Goal: Task Accomplishment & Management: Manage account settings

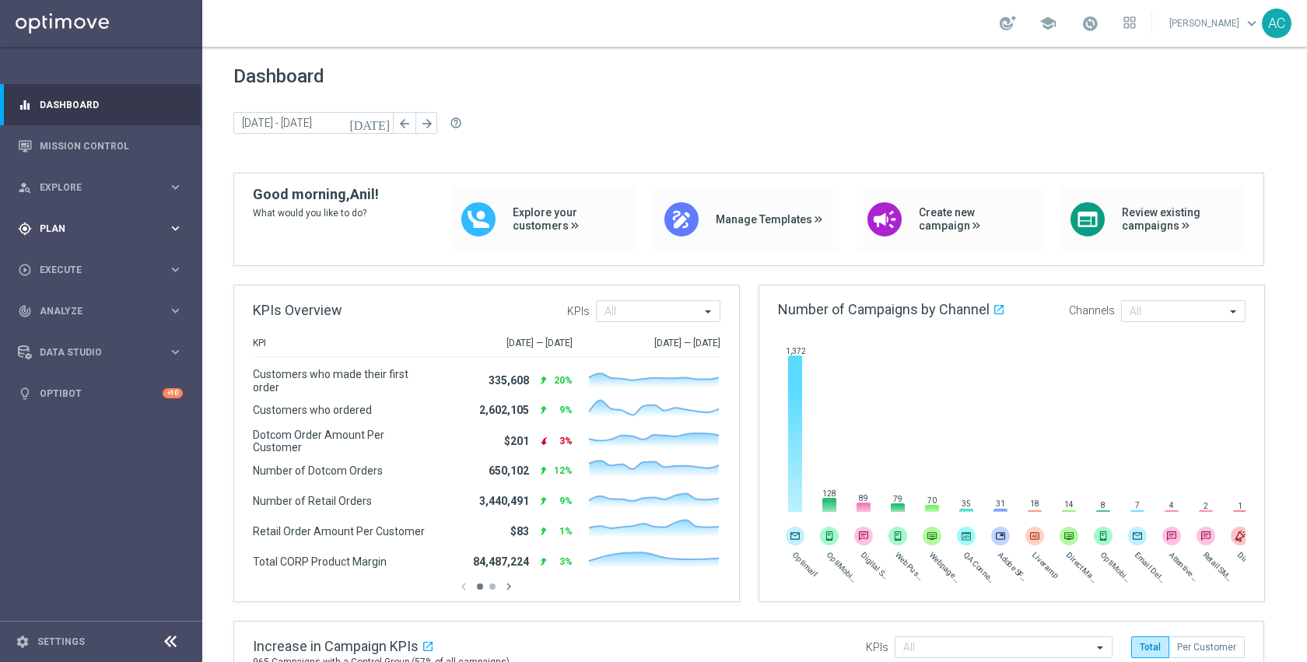
click at [77, 226] on span "Plan" at bounding box center [104, 228] width 128 height 9
click at [68, 255] on link "Target Groups" at bounding box center [100, 260] width 121 height 12
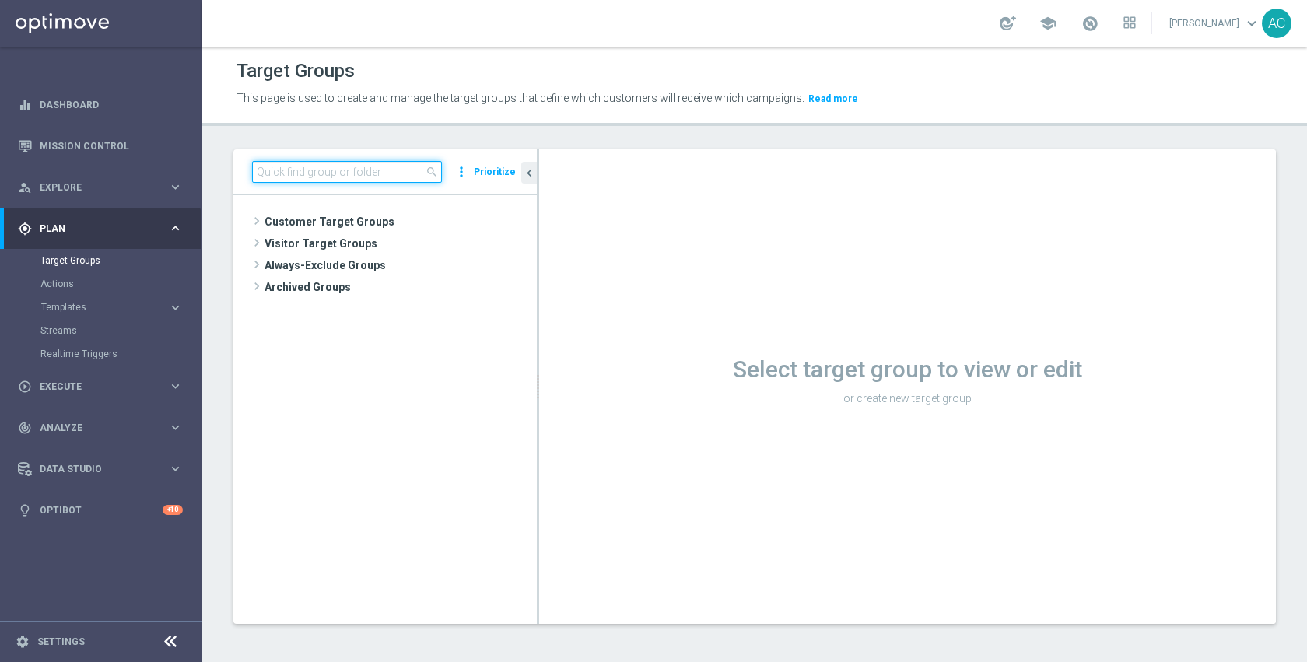
click at [398, 170] on input at bounding box center [347, 172] width 190 height 22
paste input "[URL][DOMAIN_NAME]"
type input "[URL][DOMAIN_NAME]"
paste input "TUE_20250513_D_Omni_Promo_10"
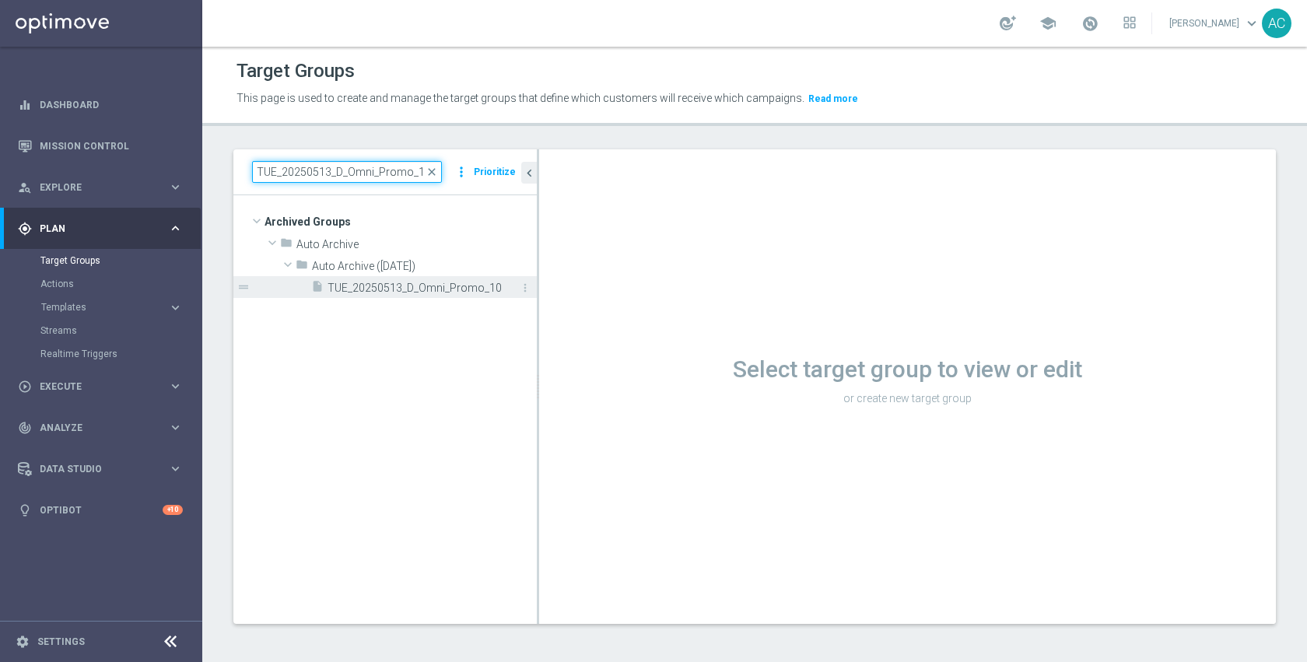
type input "TUE_20250513_D_Omni_Promo_10"
click at [421, 286] on span "TUE_20250513_D_Omni_Promo_10" at bounding box center [415, 288] width 174 height 13
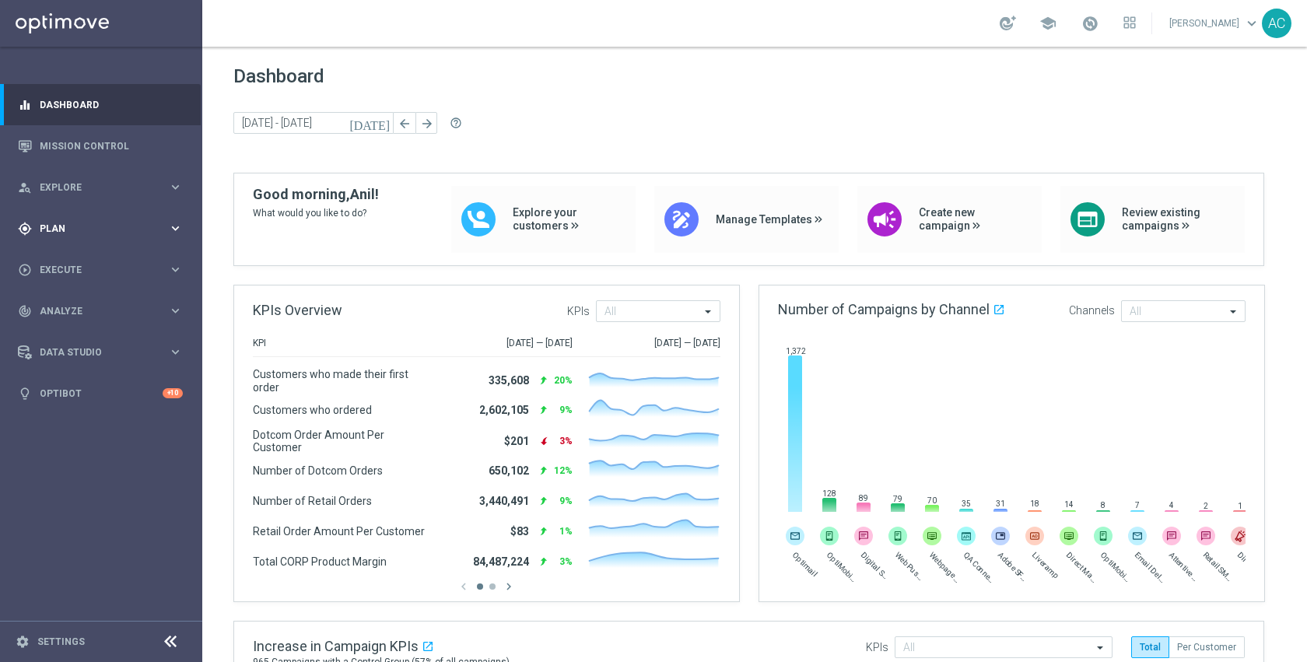
click at [58, 231] on span "Plan" at bounding box center [104, 228] width 128 height 9
click at [68, 258] on link "Target Groups" at bounding box center [100, 260] width 121 height 12
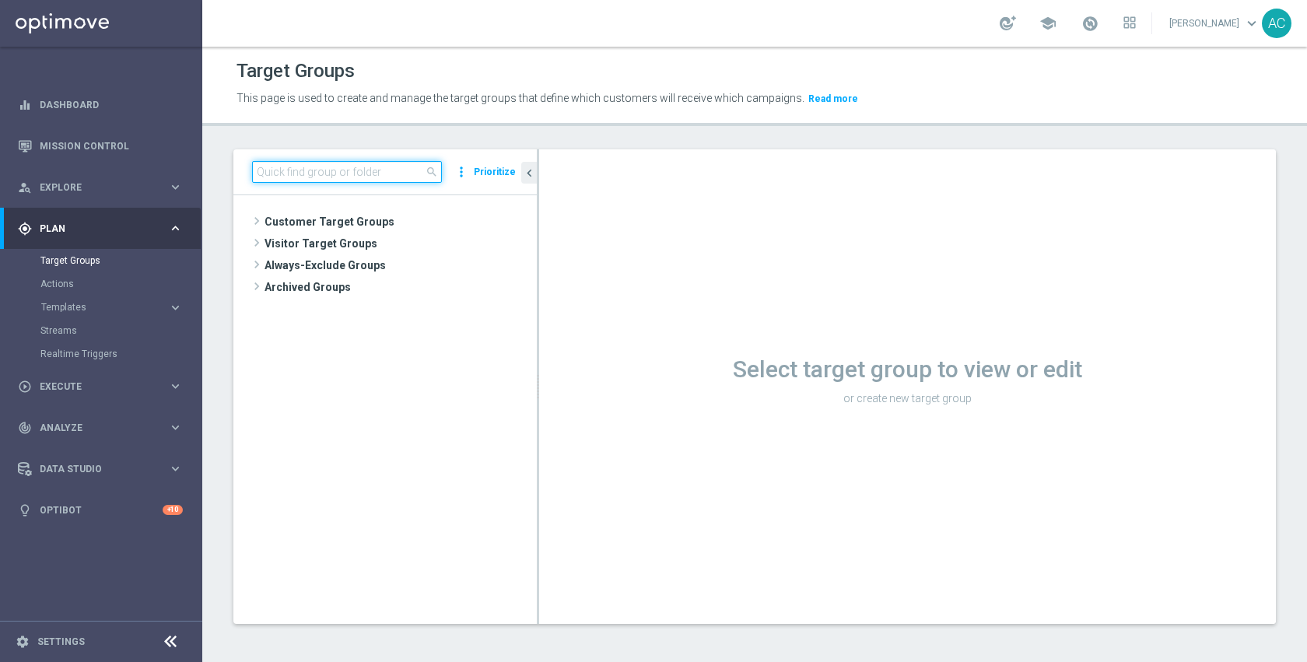
click at [387, 172] on input at bounding box center [347, 172] width 190 height 22
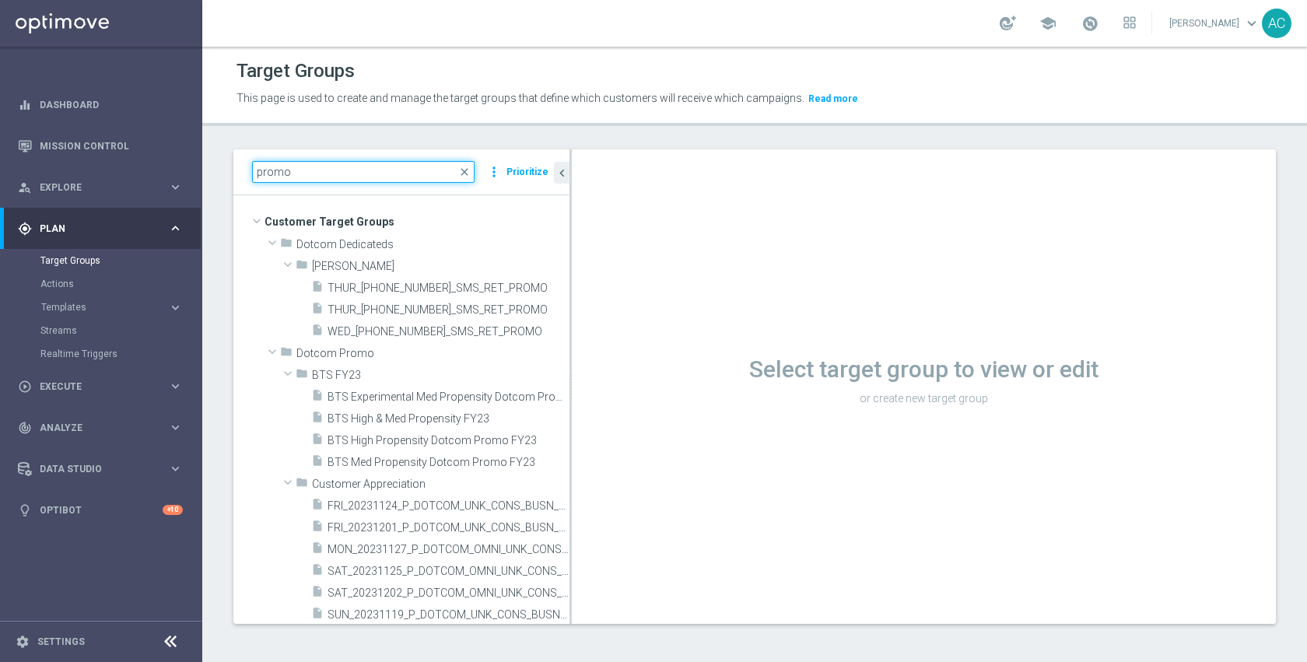
drag, startPoint x: 537, startPoint y: 300, endPoint x: 643, endPoint y: 300, distance: 105.8
click at [572, 300] on div at bounding box center [571, 386] width 2 height 475
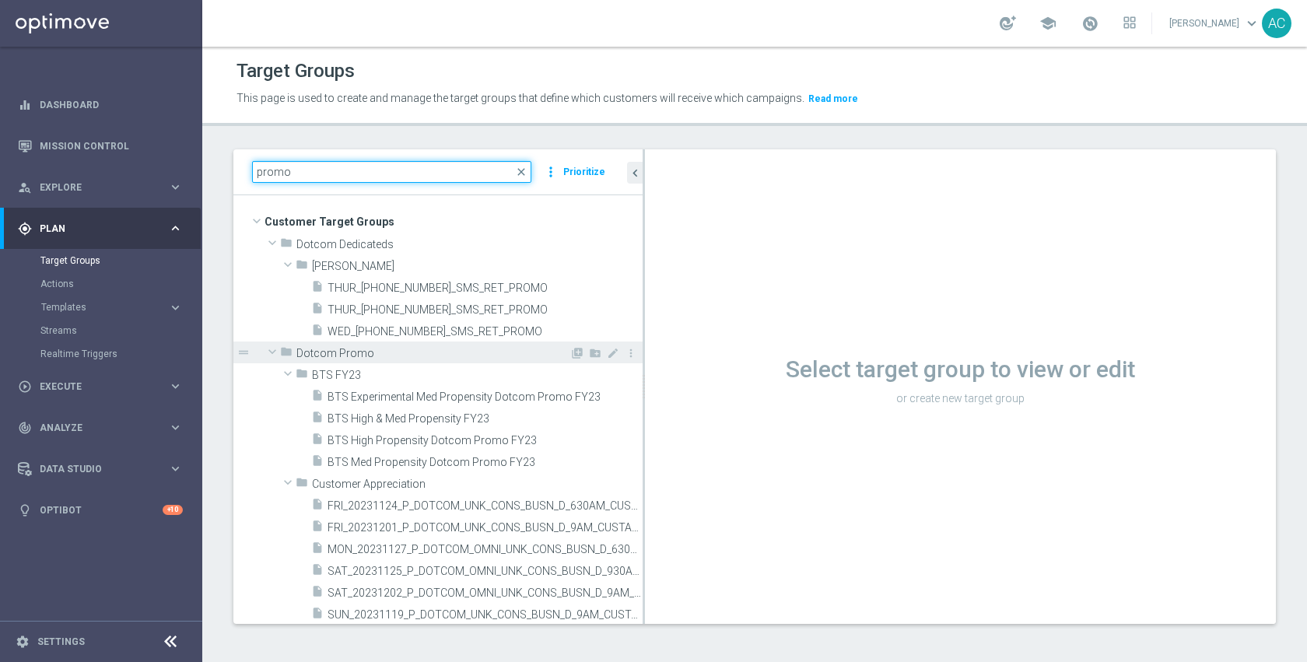
type input "promo"
click at [381, 353] on span "Dotcom Promo" at bounding box center [432, 353] width 273 height 13
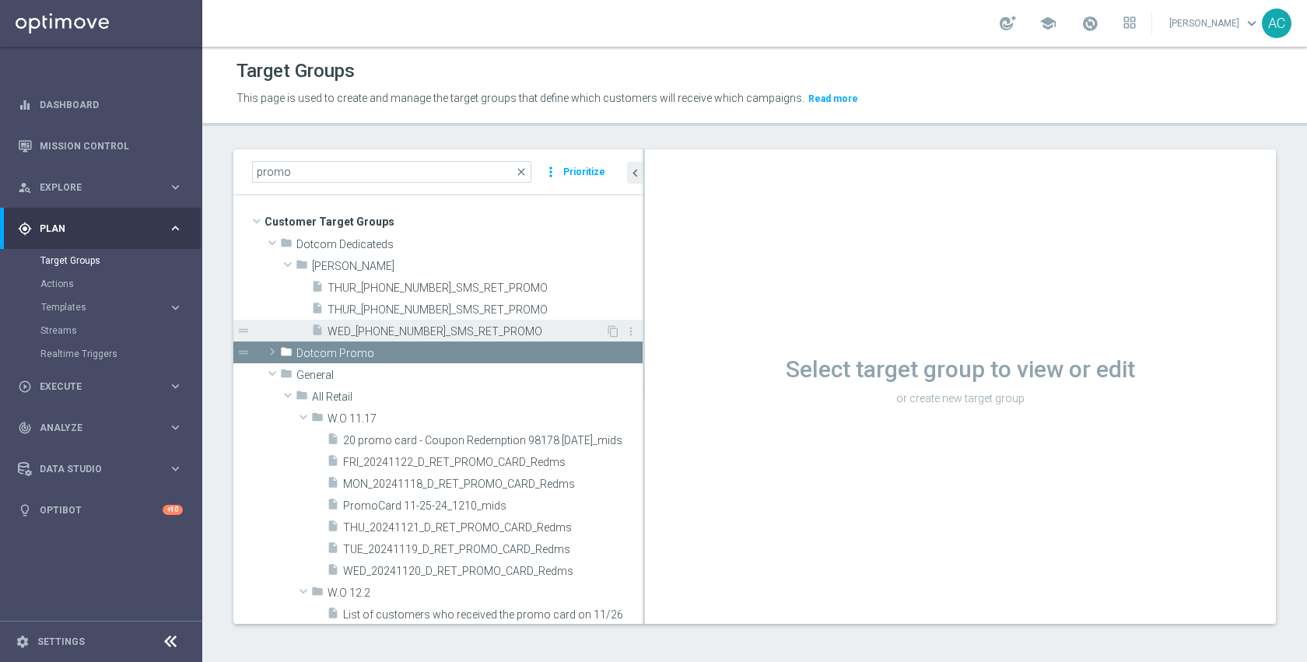
click at [454, 335] on span "WED_20250820_SMS_RET_PROMO" at bounding box center [467, 331] width 278 height 13
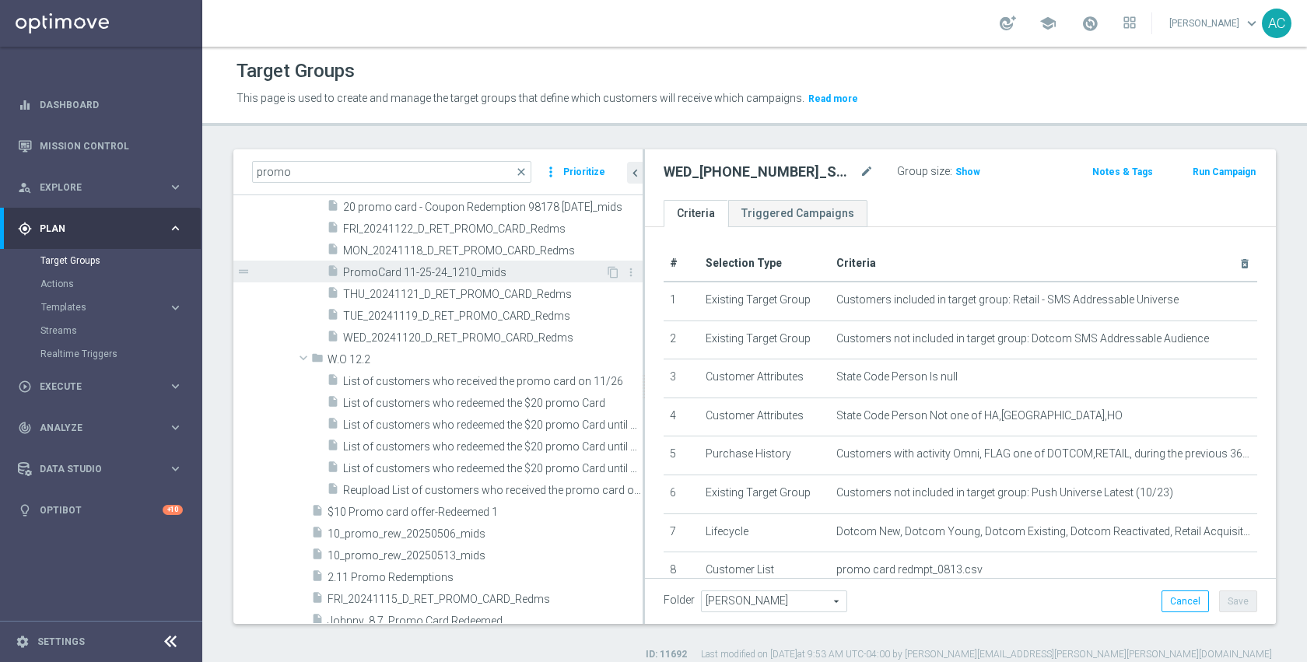
scroll to position [244, 0]
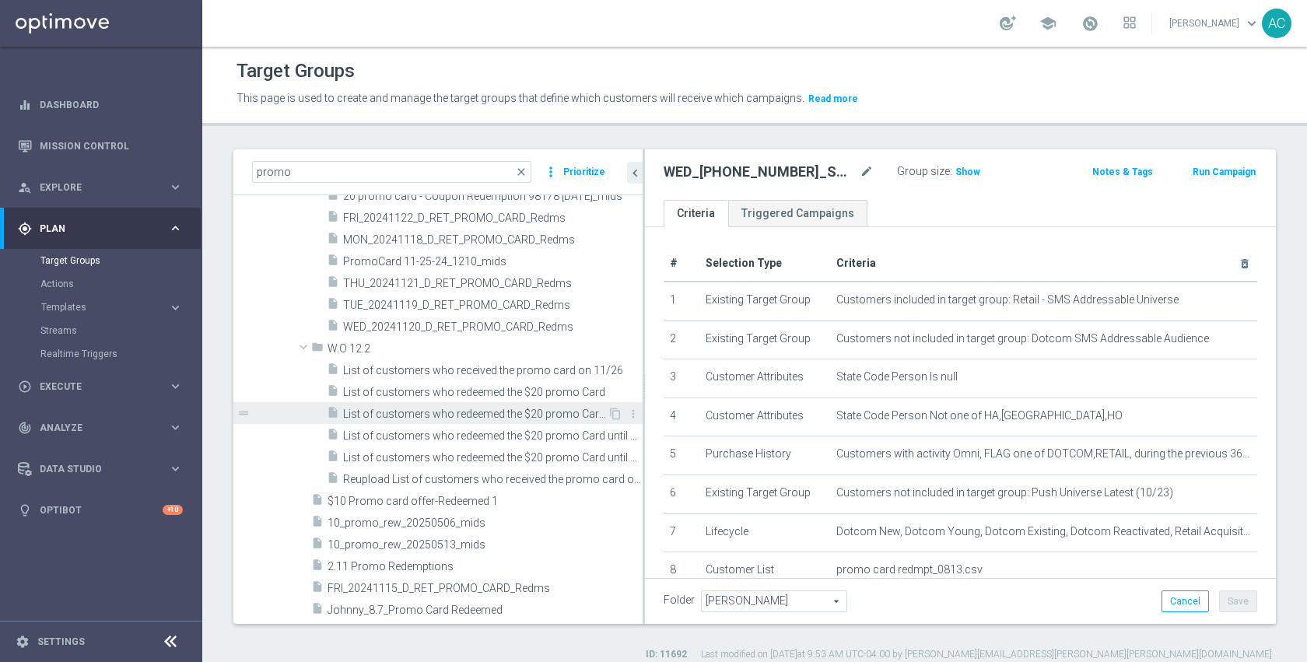
click at [451, 391] on span "List of customers who redeemed the $20 promo Card" at bounding box center [493, 392] width 300 height 13
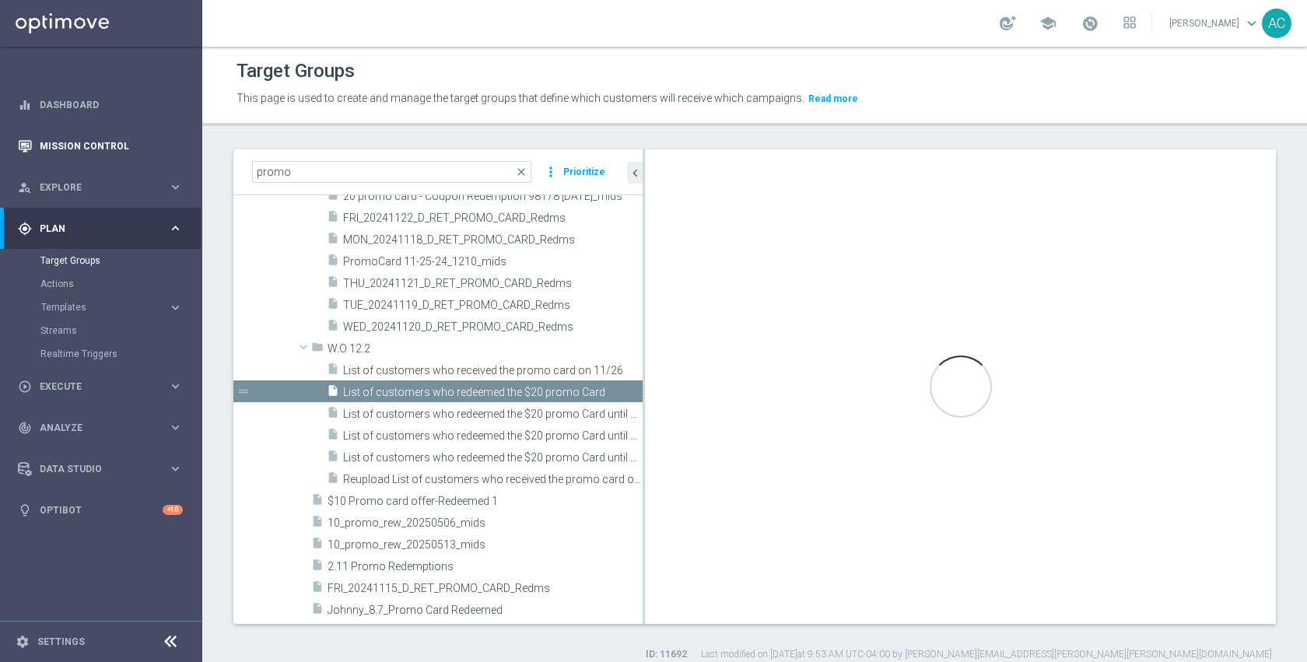
checkbox input "false"
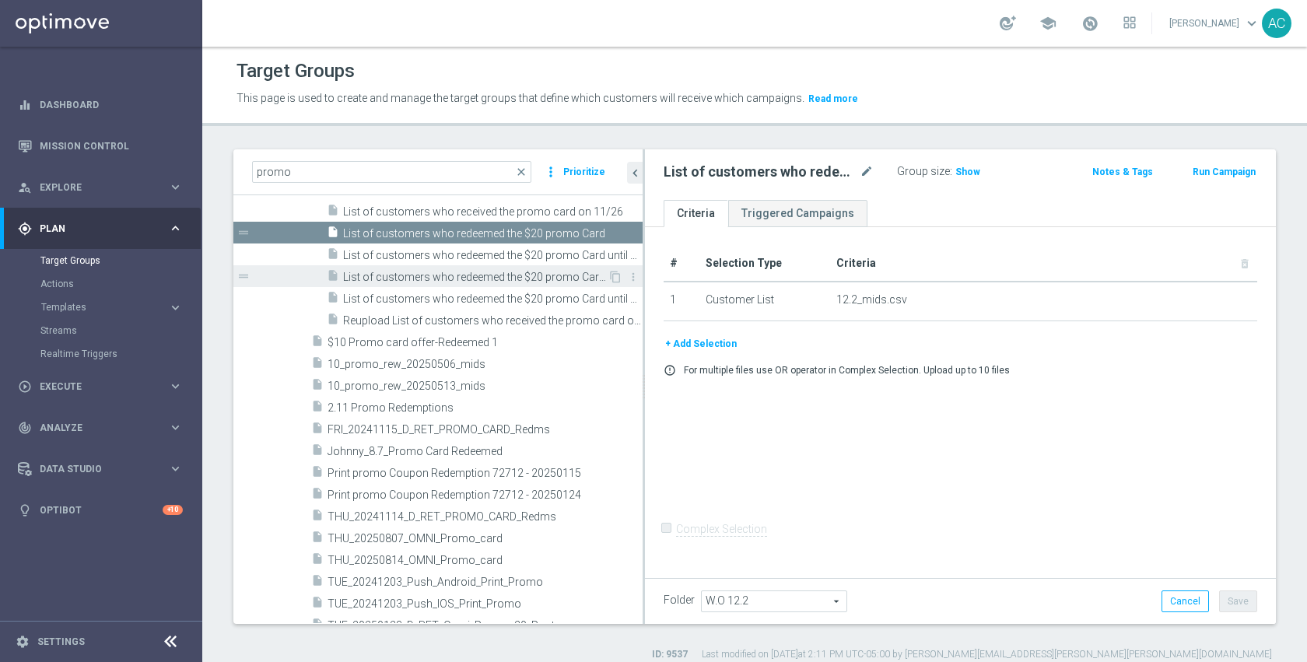
scroll to position [405, 0]
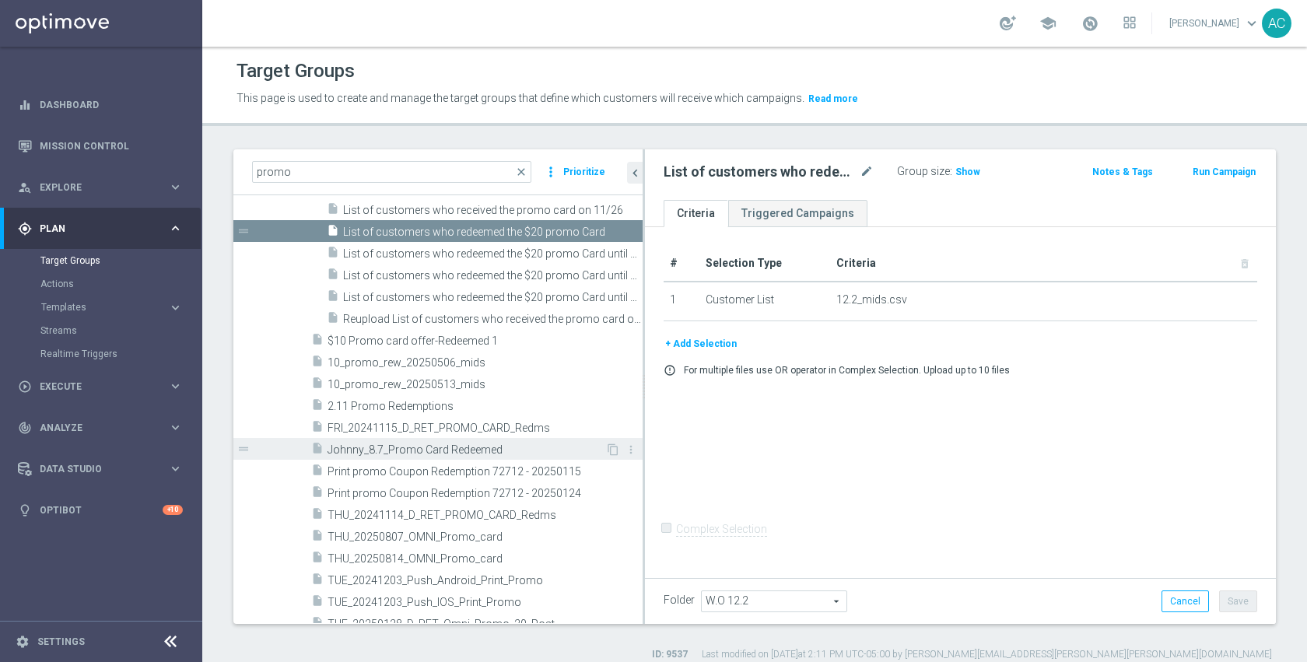
click at [503, 450] on span "Johnny_8.7_Promo Card Redeemed" at bounding box center [467, 450] width 278 height 13
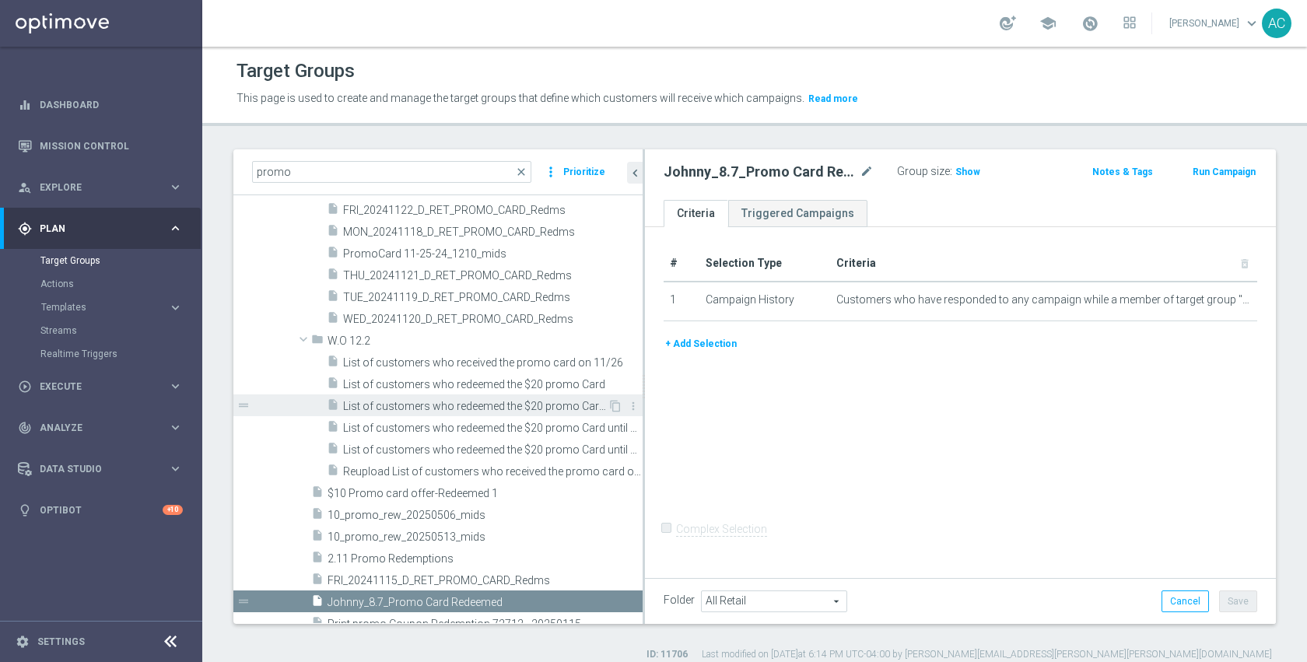
scroll to position [251, 0]
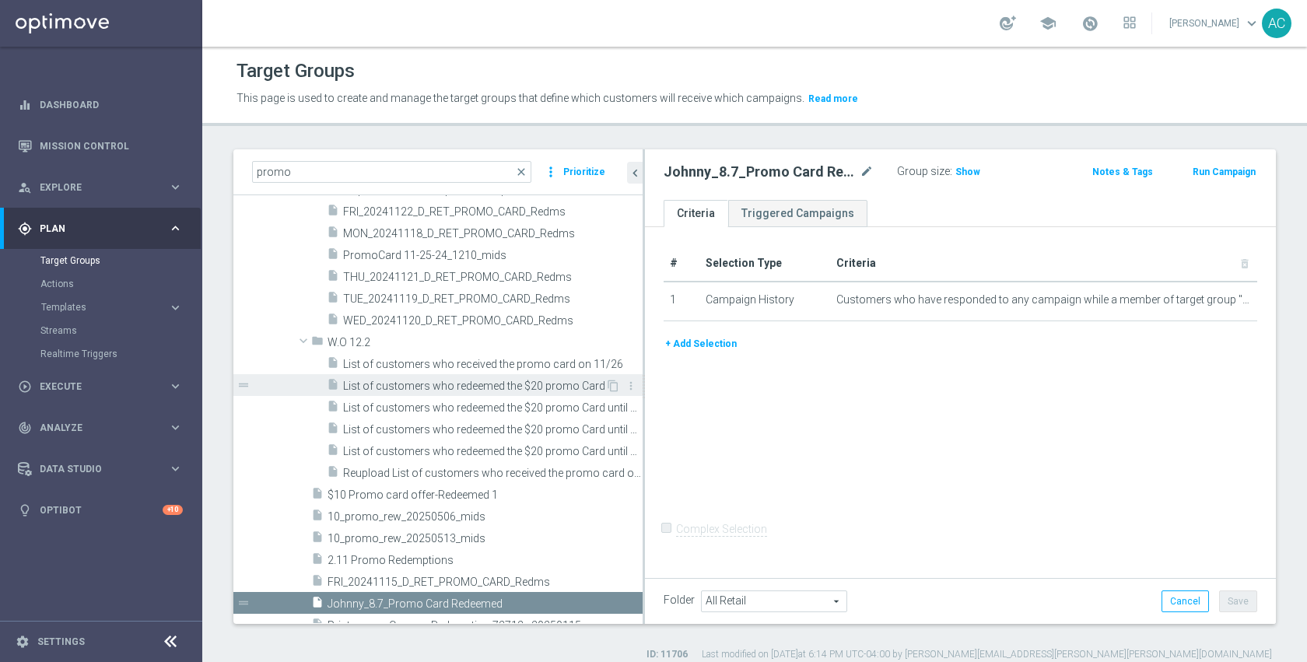
click at [481, 386] on span "List of customers who redeemed the $20 promo Card" at bounding box center [474, 386] width 262 height 13
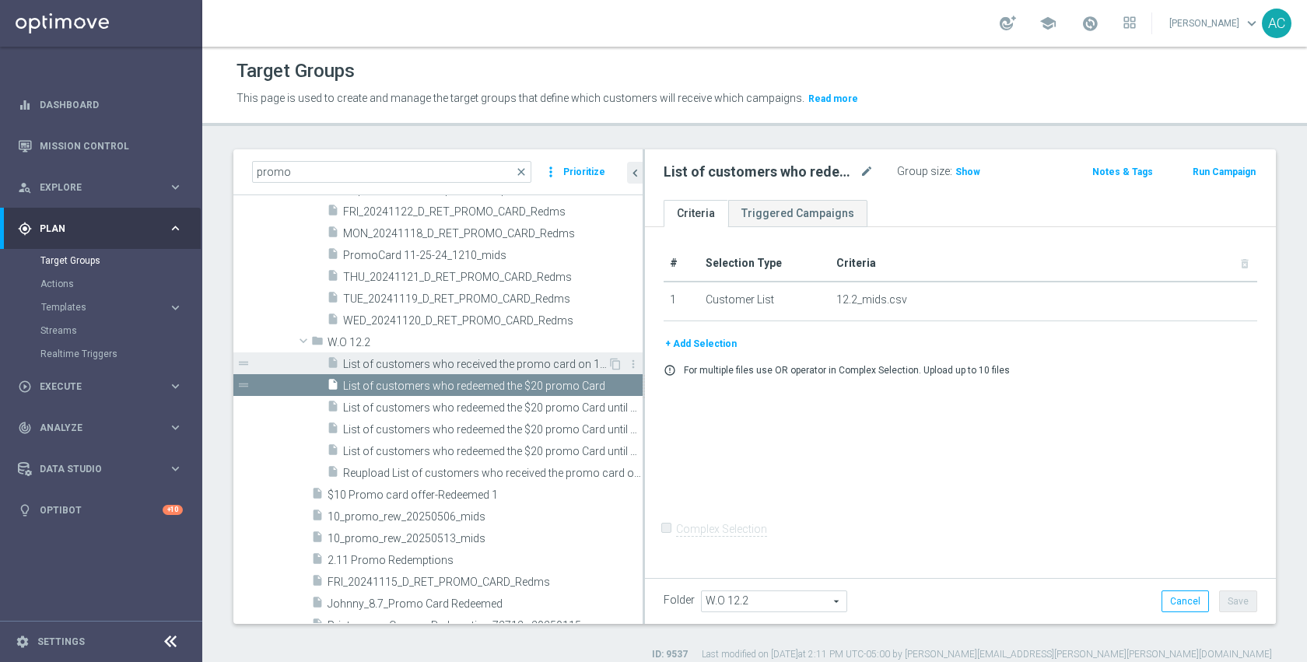
click at [508, 367] on span "List of customers who received the promo card on 11/26" at bounding box center [475, 364] width 265 height 13
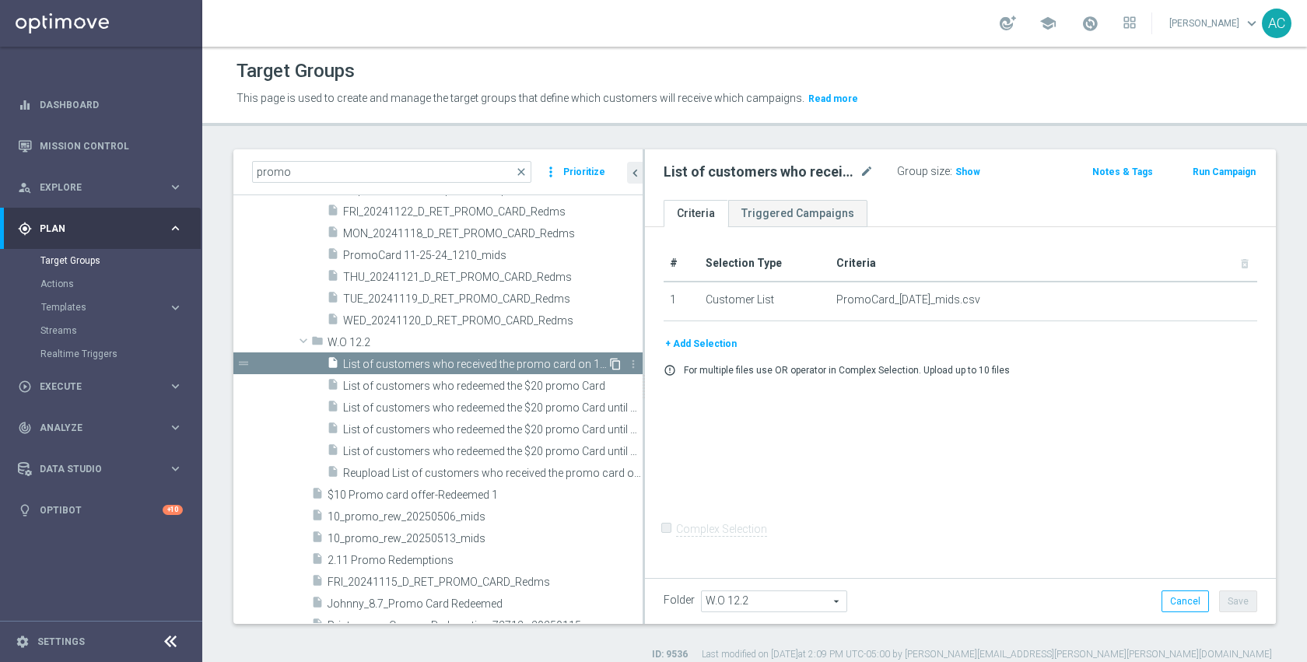
click at [609, 363] on icon "content_copy" at bounding box center [615, 364] width 12 height 12
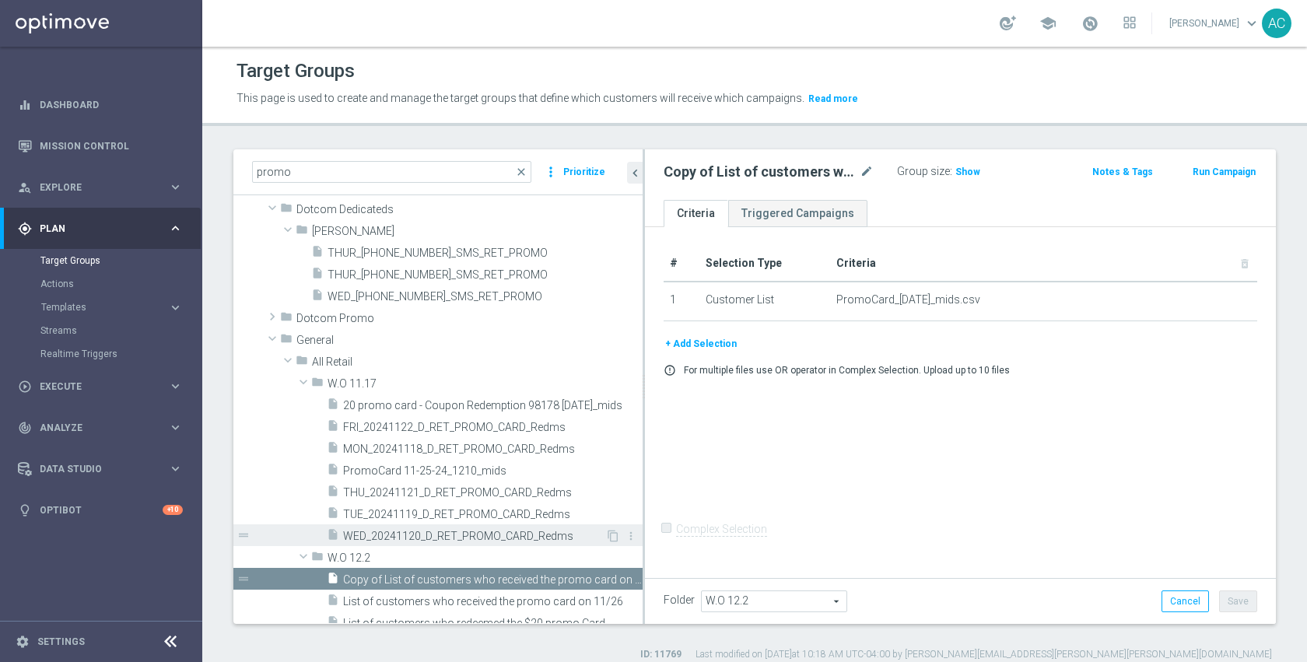
scroll to position [61, 0]
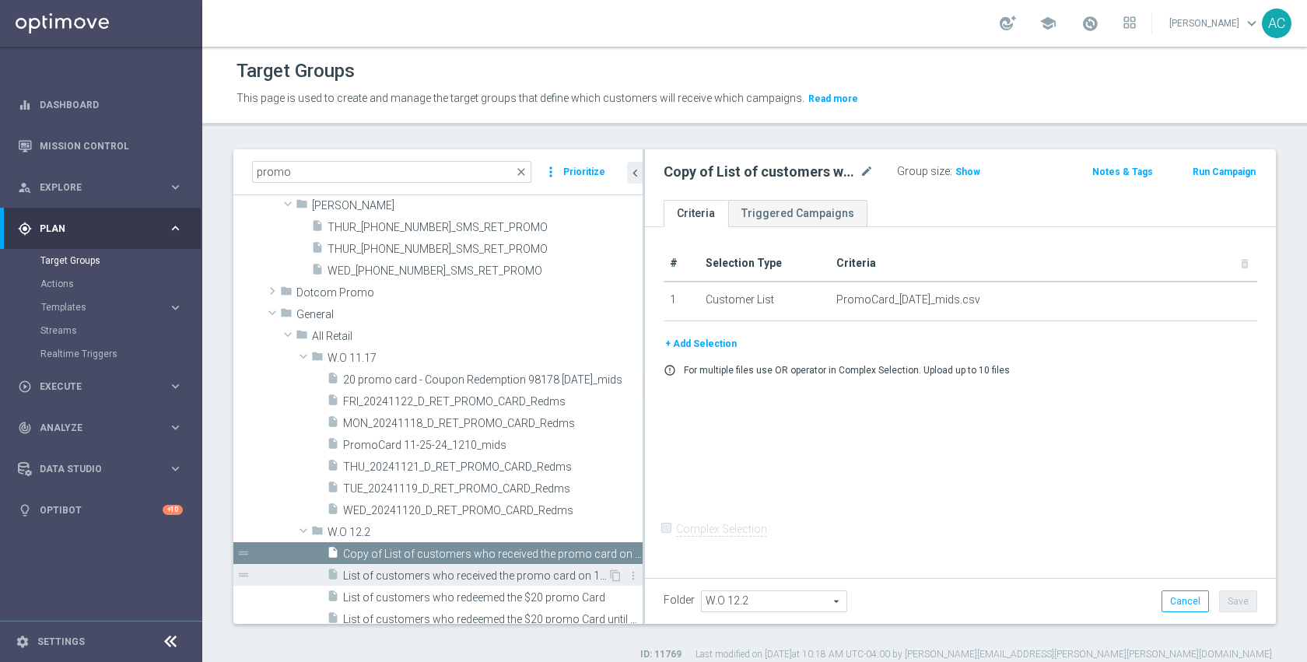
click at [461, 572] on span "List of customers who received the promo card on 11/26" at bounding box center [475, 576] width 265 height 13
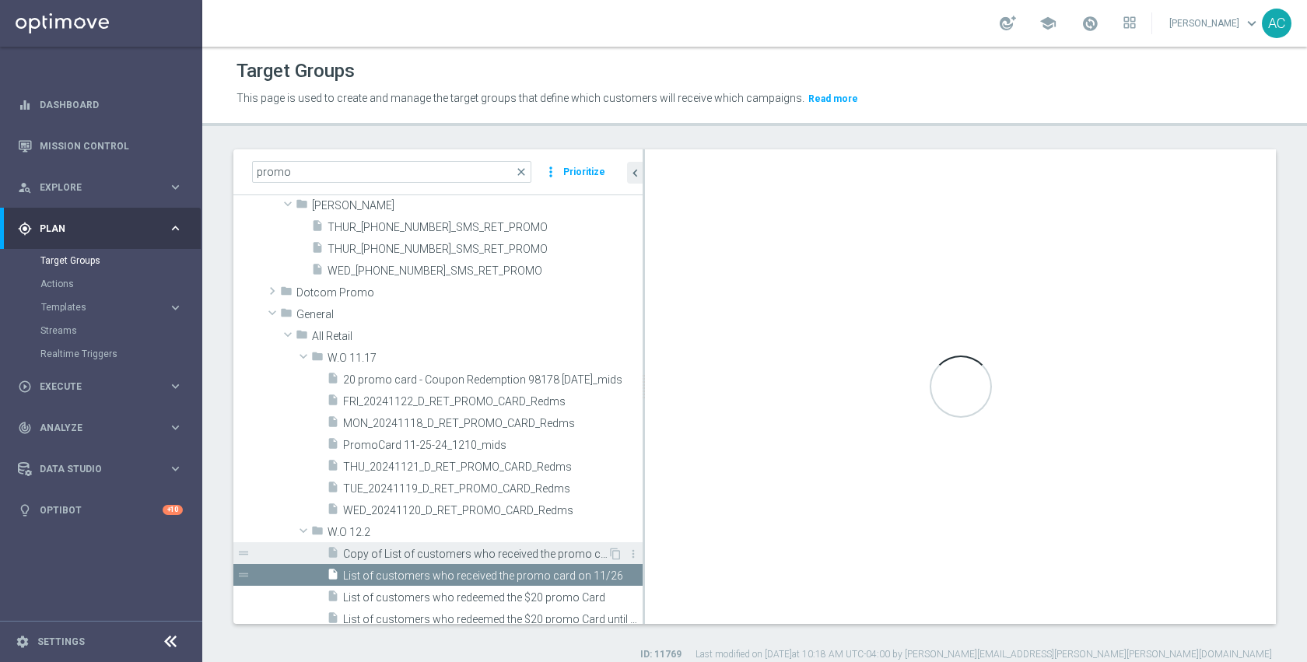
click at [461, 552] on span "Copy of List of customers who received the promo card on 11/26" at bounding box center [475, 554] width 265 height 13
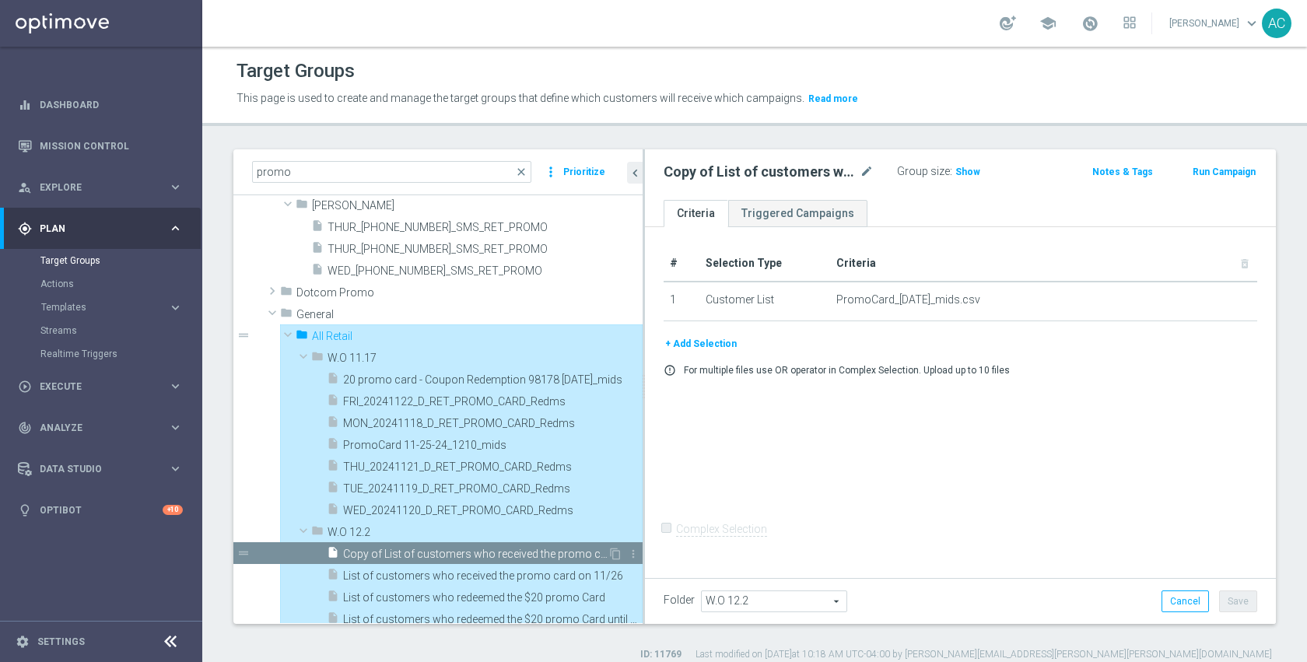
type input "All Retail"
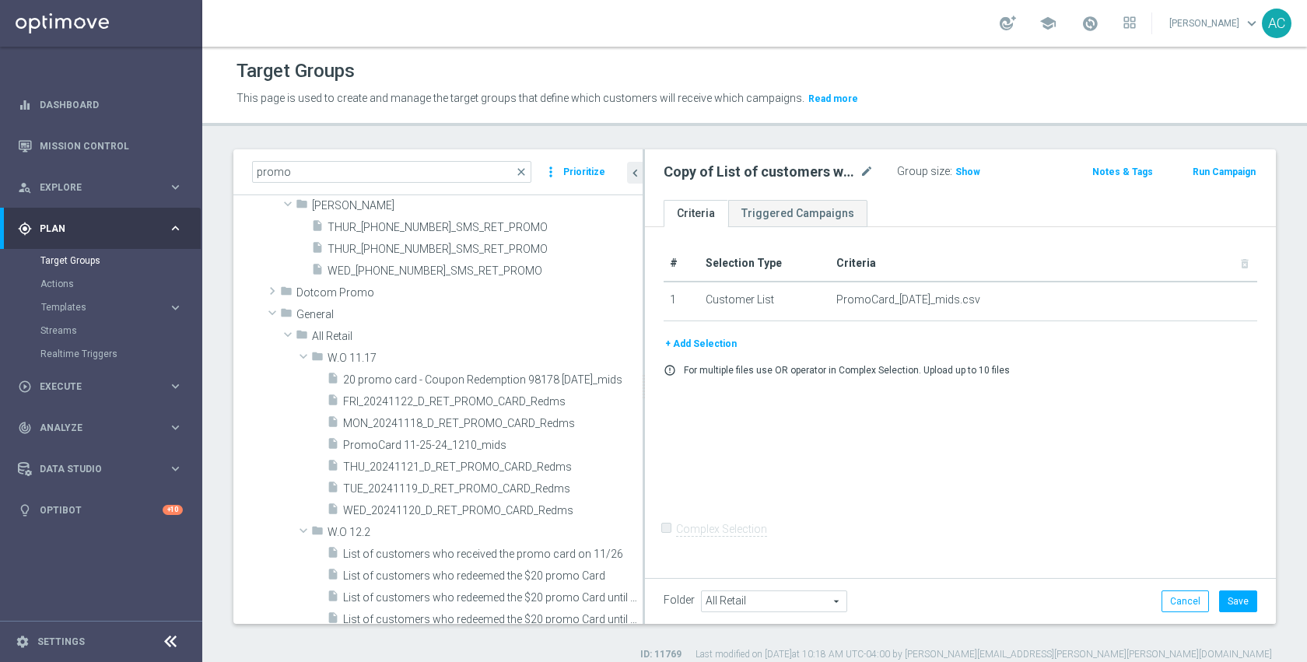
scroll to position [352, 0]
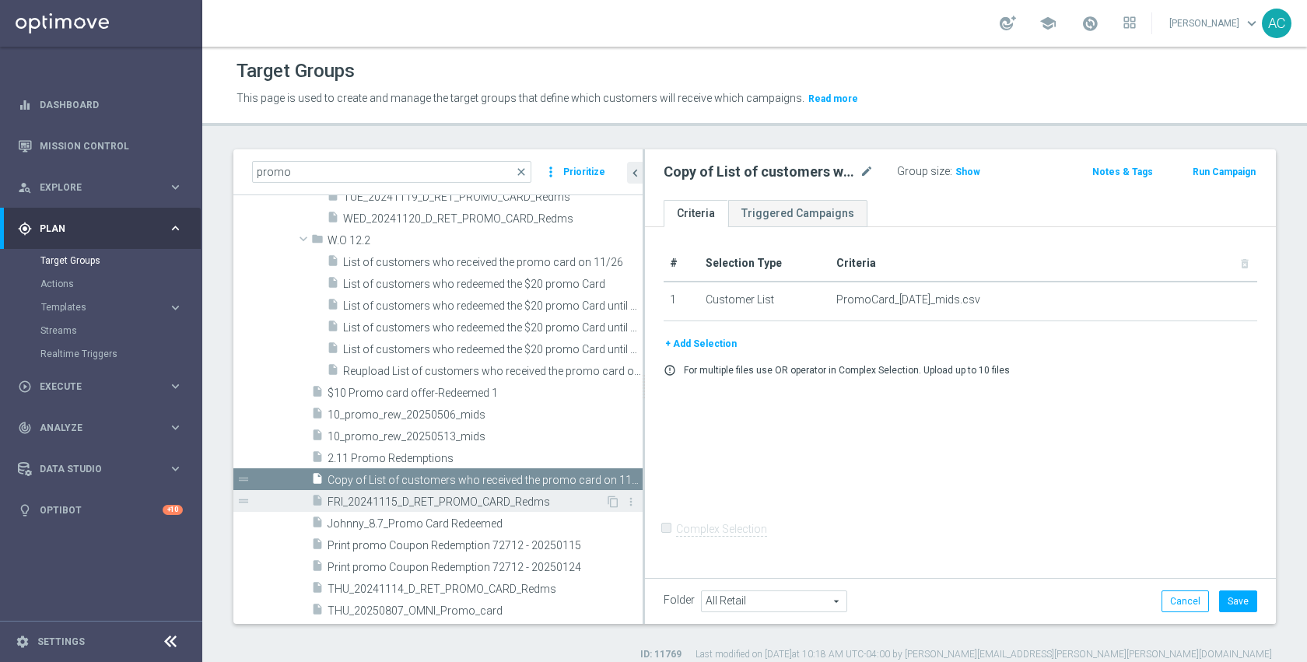
click at [483, 500] on span "FRI_20241115_D_RET_PROMO_CARD_Redms" at bounding box center [467, 502] width 278 height 13
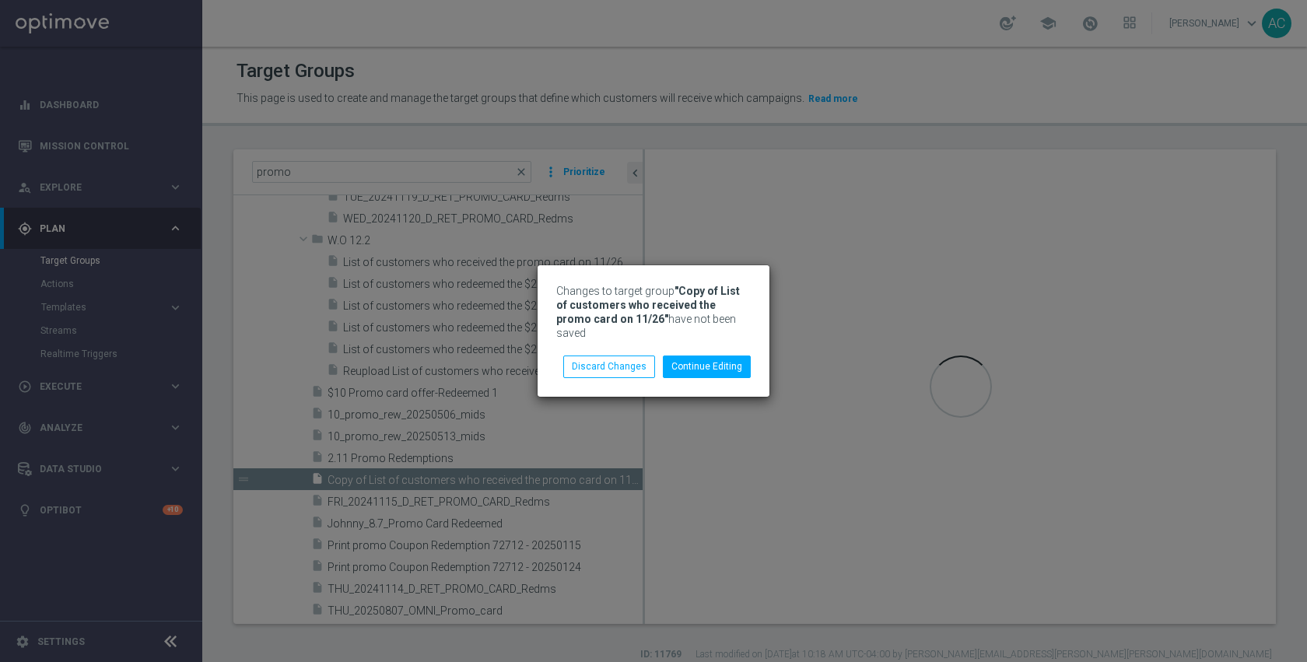
click at [484, 482] on div "Changes to target group "Copy of List of customers who received the promo card …" at bounding box center [653, 331] width 1307 height 662
click at [630, 356] on button "Discard Changes" at bounding box center [609, 367] width 92 height 22
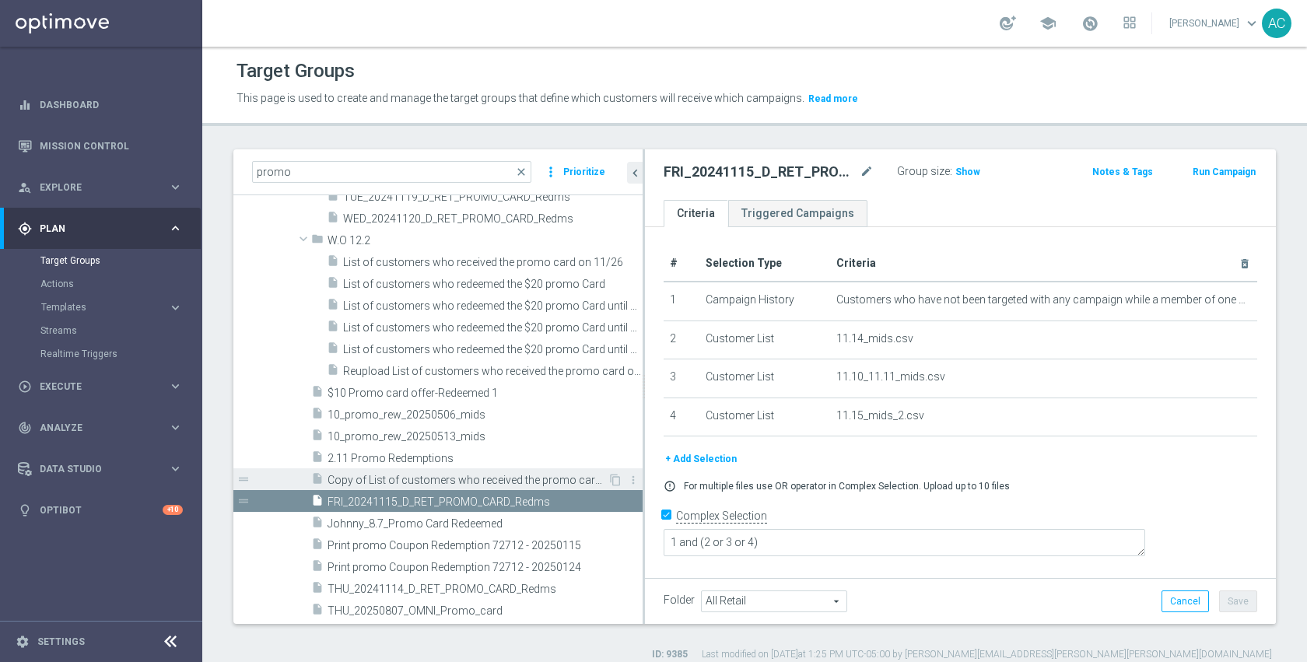
click at [479, 480] on span "Copy of List of customers who received the promo card on 11/26" at bounding box center [468, 480] width 280 height 13
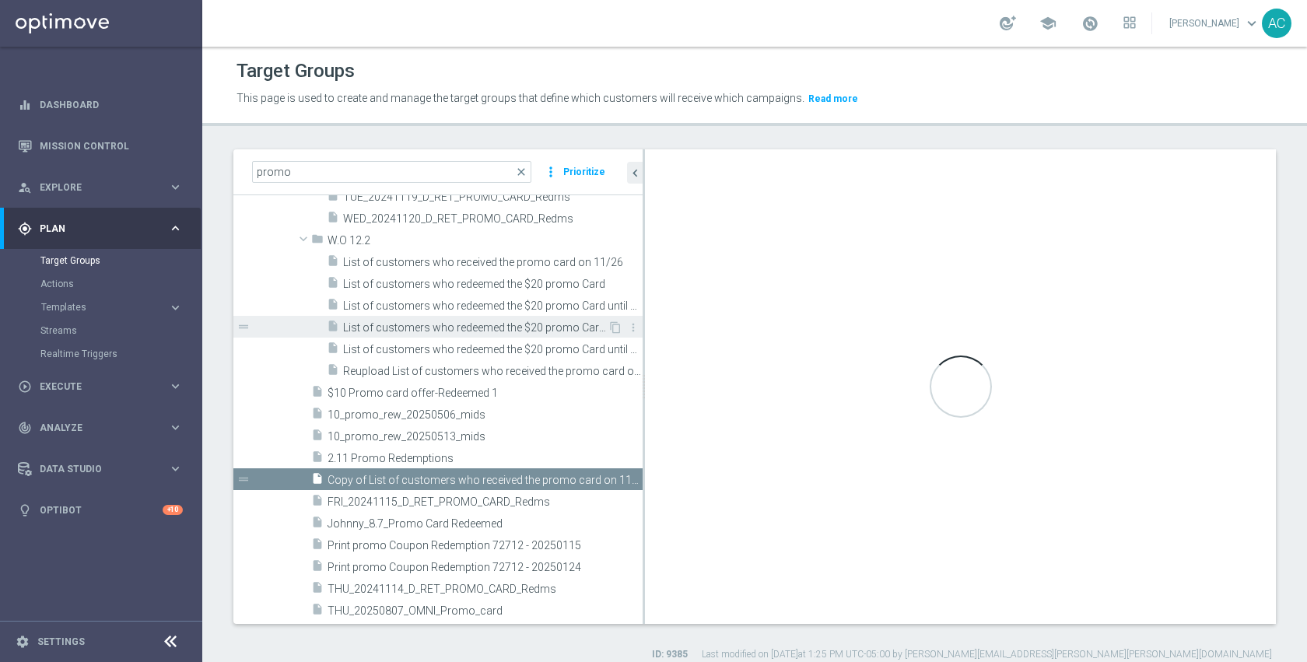
checkbox input "false"
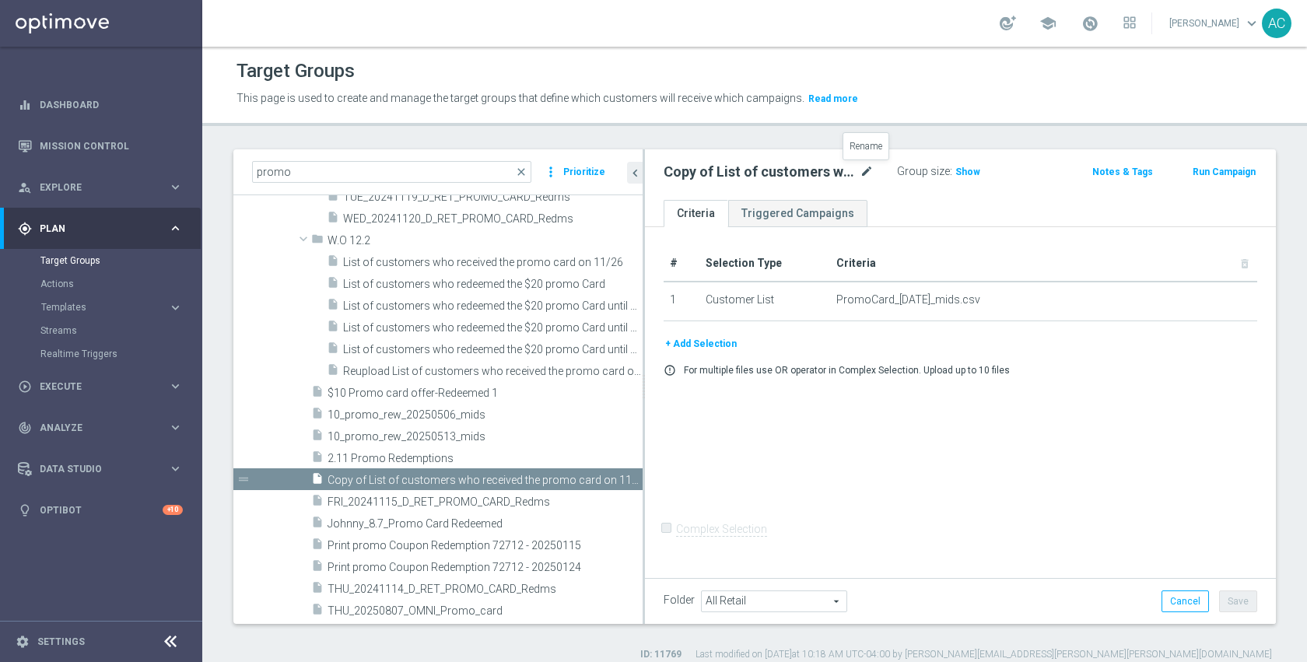
click at [866, 177] on icon "mode_edit" at bounding box center [867, 172] width 14 height 19
click at [853, 174] on input "Copy of List of customers who received the promo card on 11/26" at bounding box center [769, 174] width 210 height 22
drag, startPoint x: 709, startPoint y: 177, endPoint x: 879, endPoint y: 177, distance: 169.6
click at [879, 177] on div "Copy of List of customers who received the promo card on 11/26" at bounding box center [768, 174] width 233 height 22
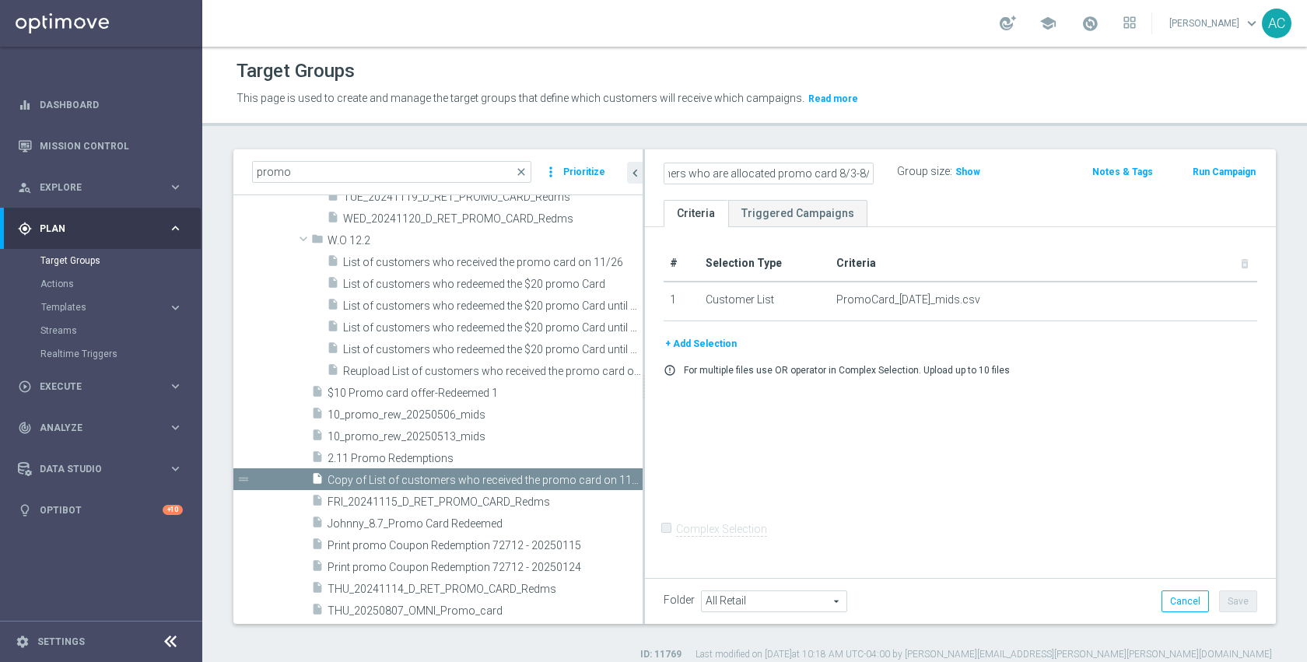
scroll to position [0, 0]
type input "List of customers who are allocated promo card 8/3-8/16"
click at [1070, 397] on div "# Selection Type Criteria delete_forever 1 Customer List PromoCard_11-25-24_mid…" at bounding box center [960, 400] width 631 height 347
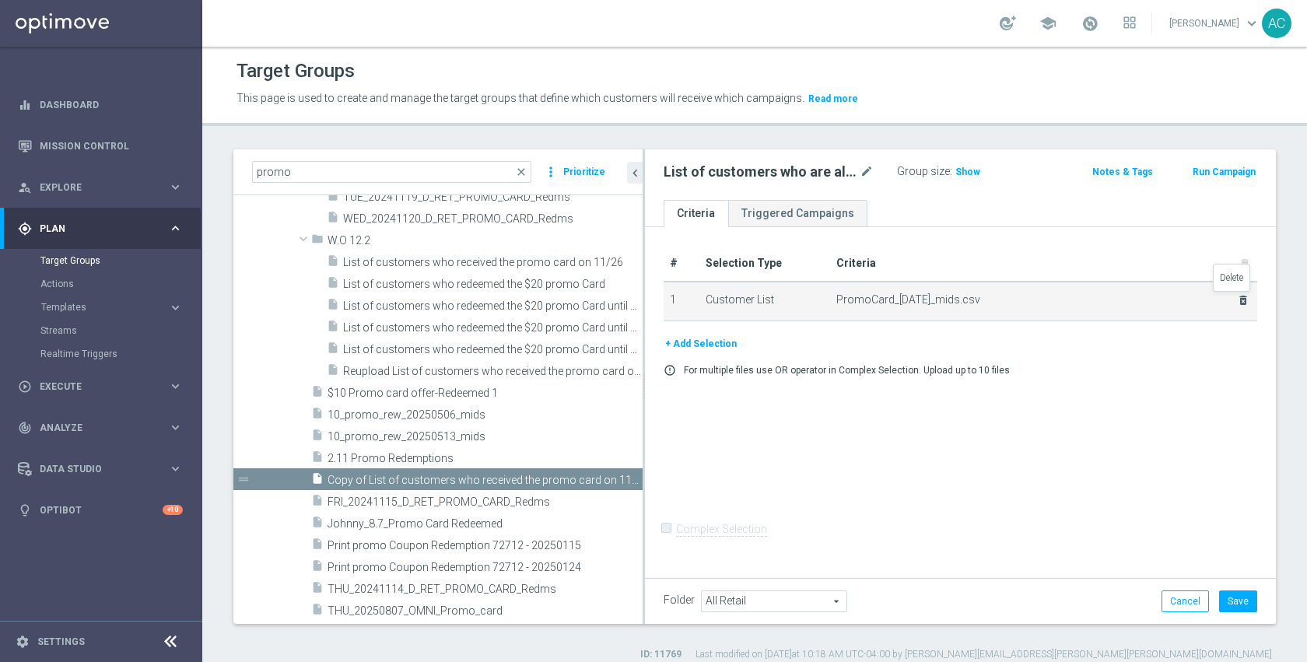
click at [1237, 300] on icon "delete_forever" at bounding box center [1243, 300] width 12 height 12
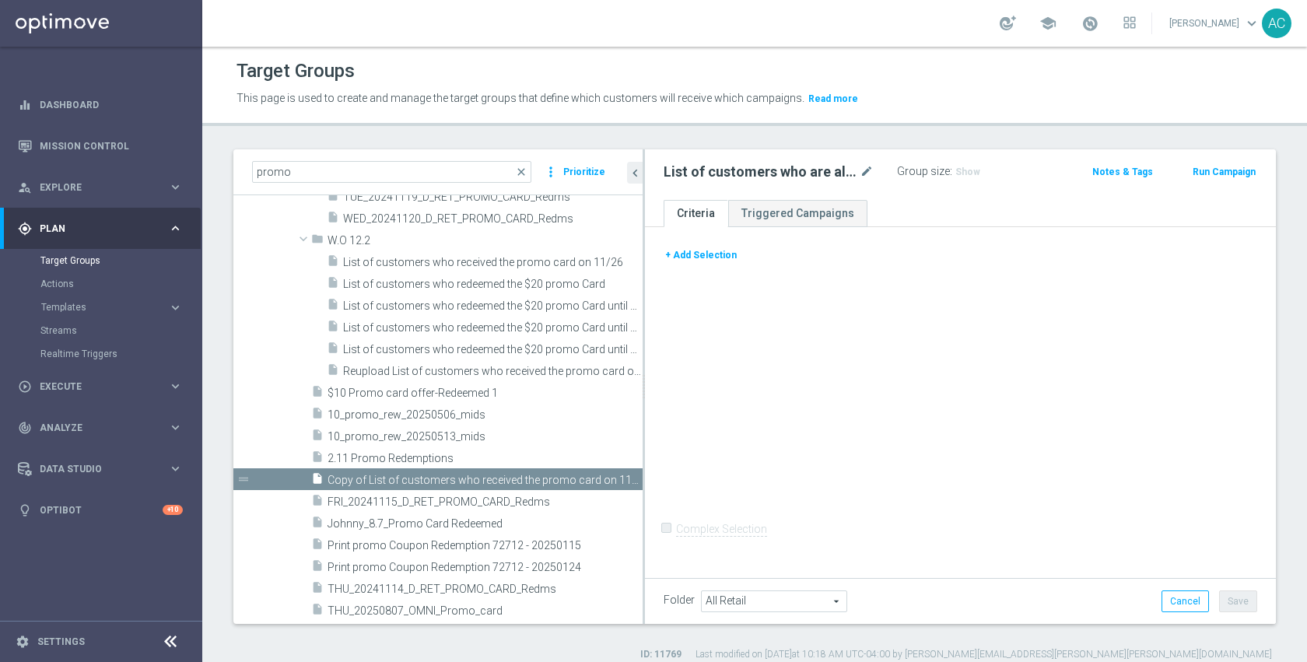
click at [709, 259] on button "+ Add Selection" at bounding box center [701, 255] width 75 height 17
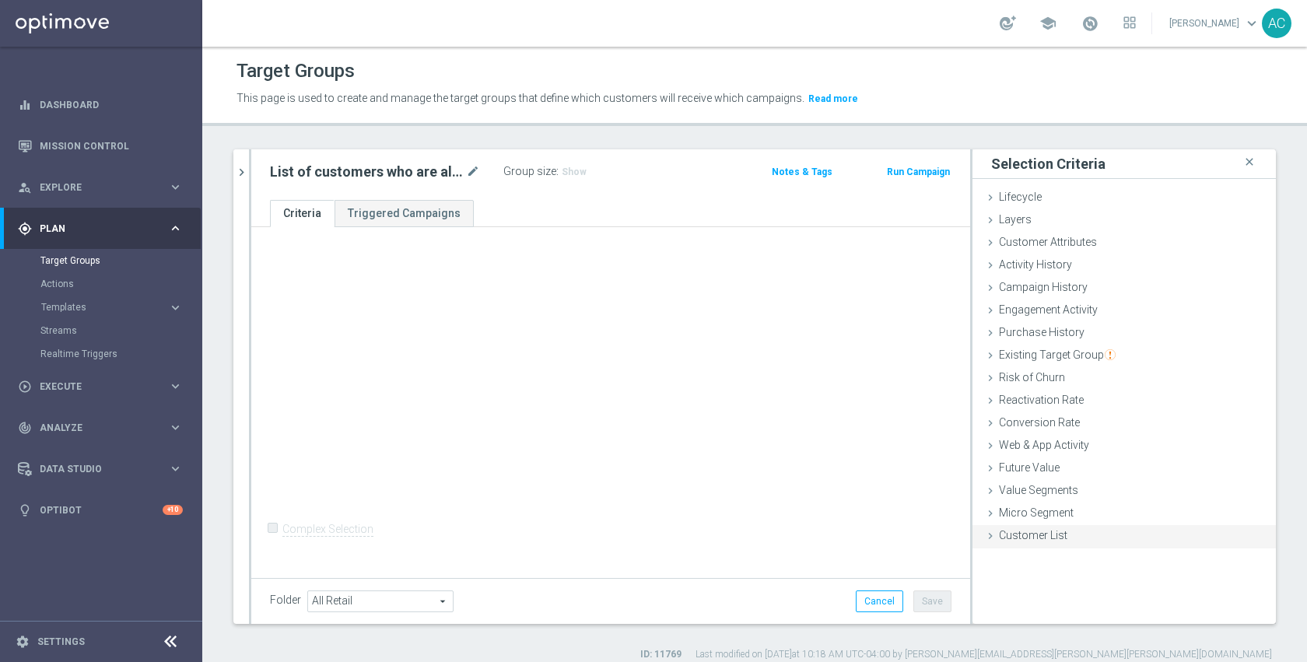
click at [1062, 538] on div "Customer List done" at bounding box center [1124, 536] width 303 height 23
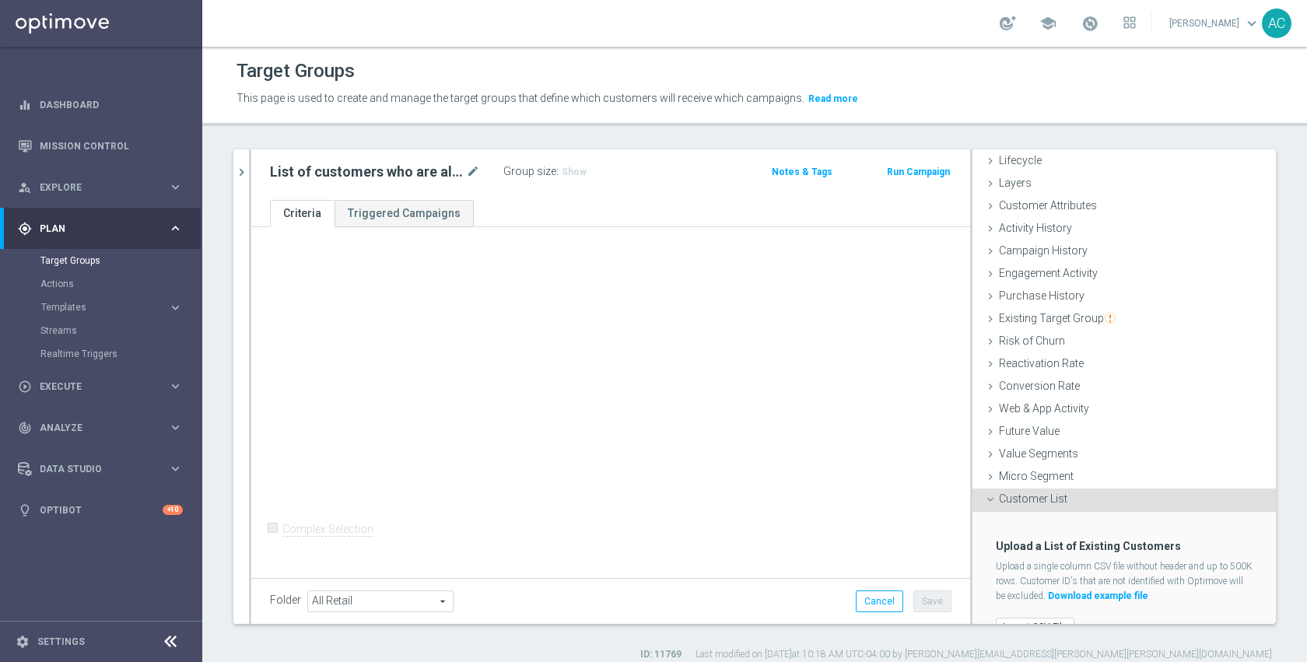
scroll to position [65, 0]
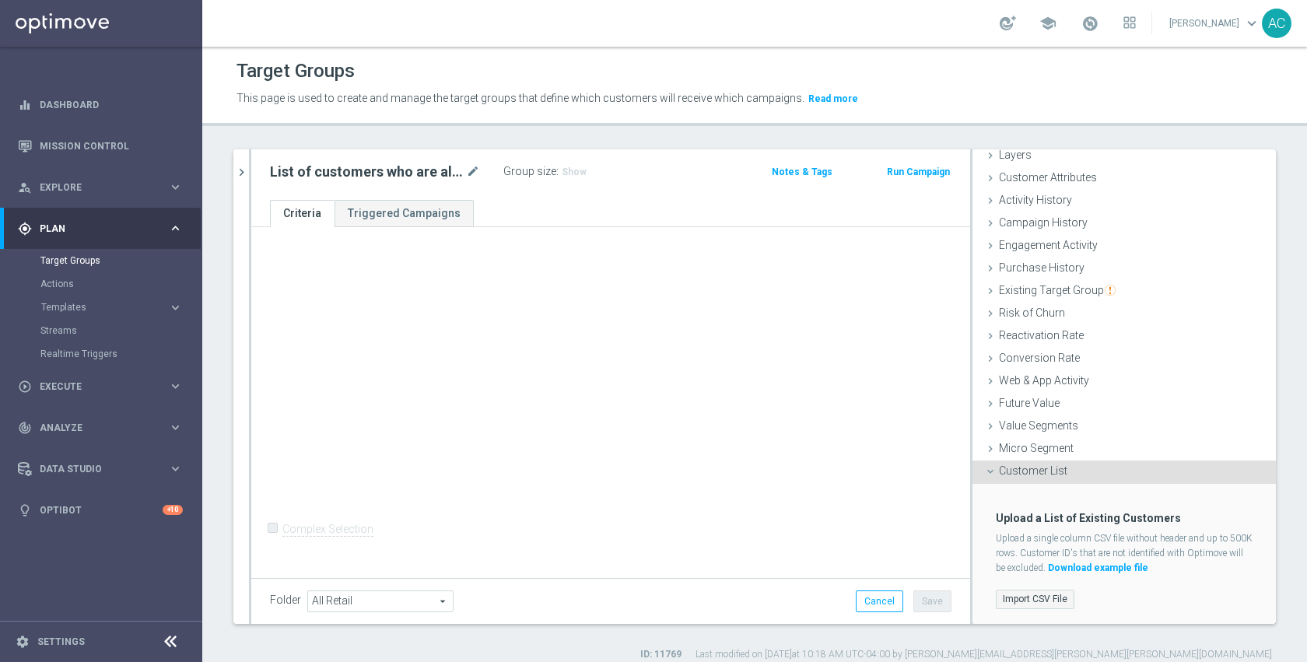
click at [1056, 590] on label "Import CSV File" at bounding box center [1035, 599] width 79 height 19
click at [0, 0] on input "Import CSV File" at bounding box center [0, 0] width 0 height 0
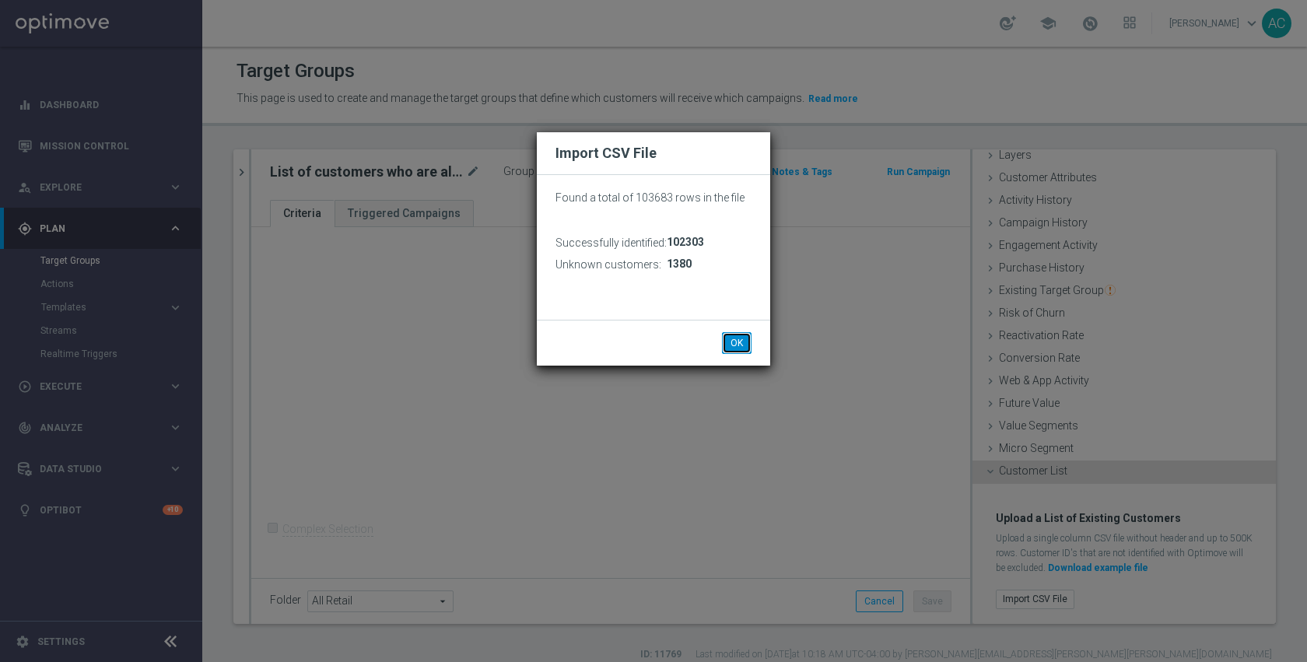
click at [735, 341] on button "OK" at bounding box center [737, 343] width 30 height 22
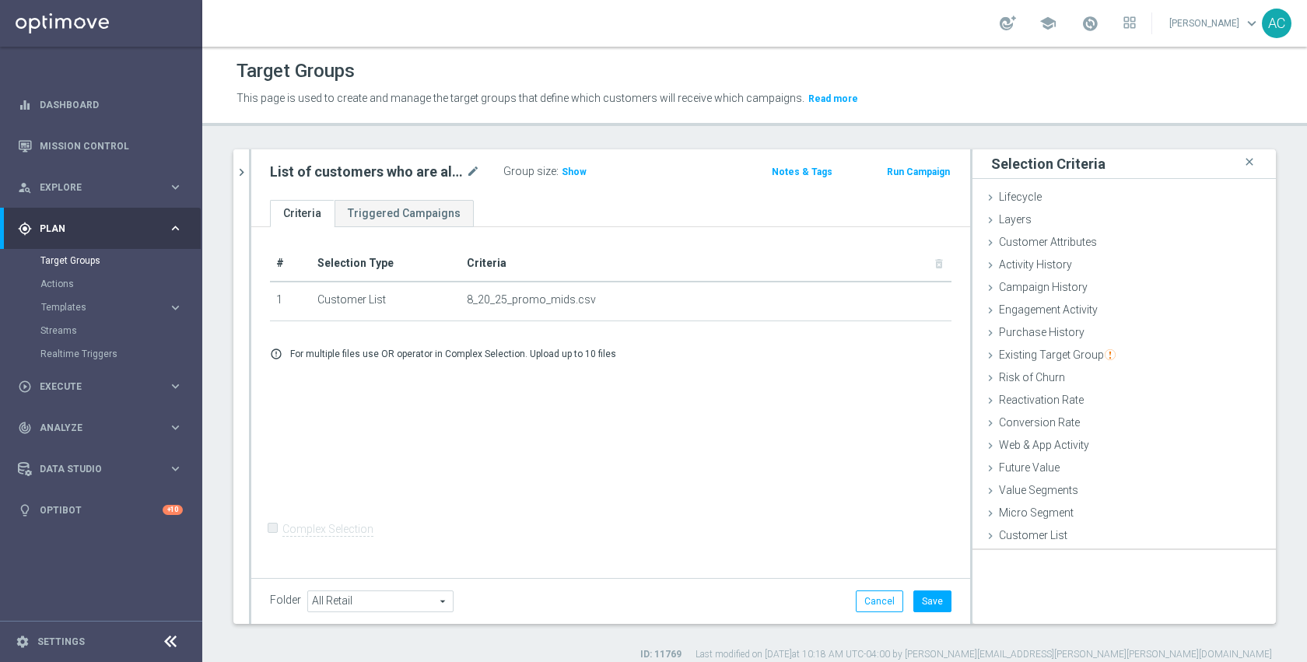
scroll to position [0, 0]
click at [571, 173] on span "Show" at bounding box center [574, 172] width 25 height 11
click at [931, 605] on button "Save" at bounding box center [933, 602] width 38 height 22
click at [700, 462] on div "# Selection Type Criteria delete_forever 1 Customer List 8_20_25_promo_mids.csv…" at bounding box center [610, 400] width 719 height 347
click at [244, 167] on icon "chevron_right" at bounding box center [241, 172] width 15 height 15
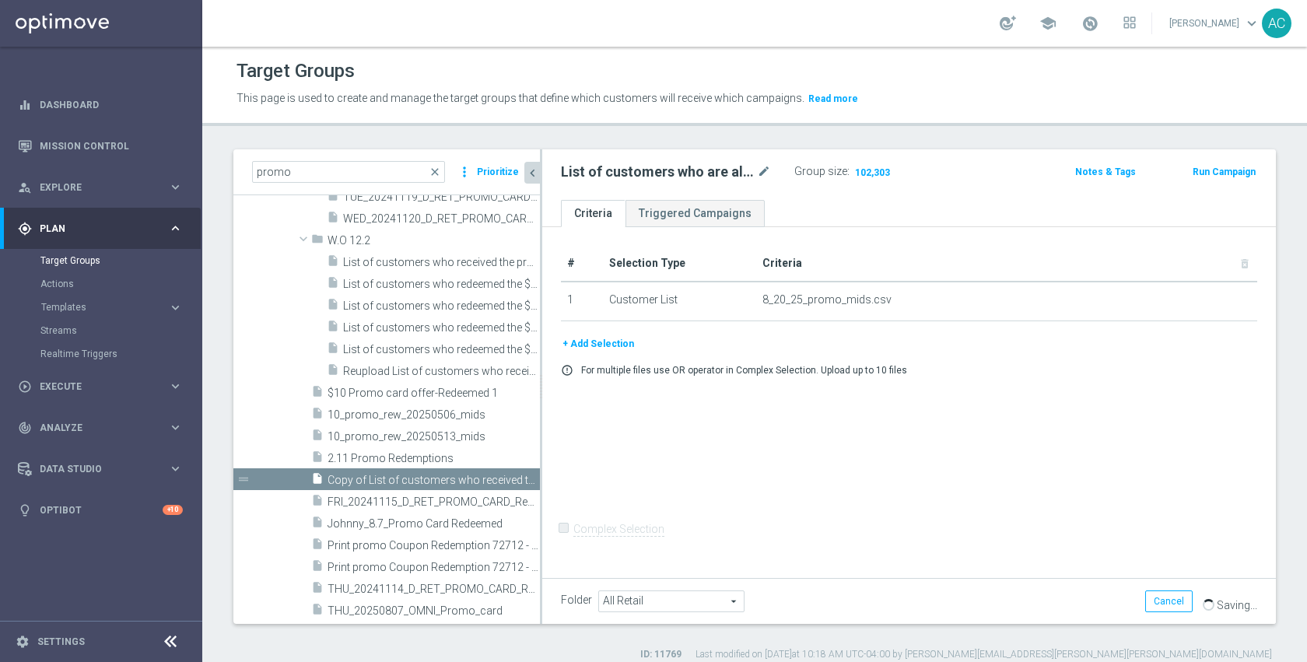
drag, startPoint x: 537, startPoint y: 415, endPoint x: 624, endPoint y: 412, distance: 87.2
click at [542, 412] on div at bounding box center [541, 386] width 2 height 475
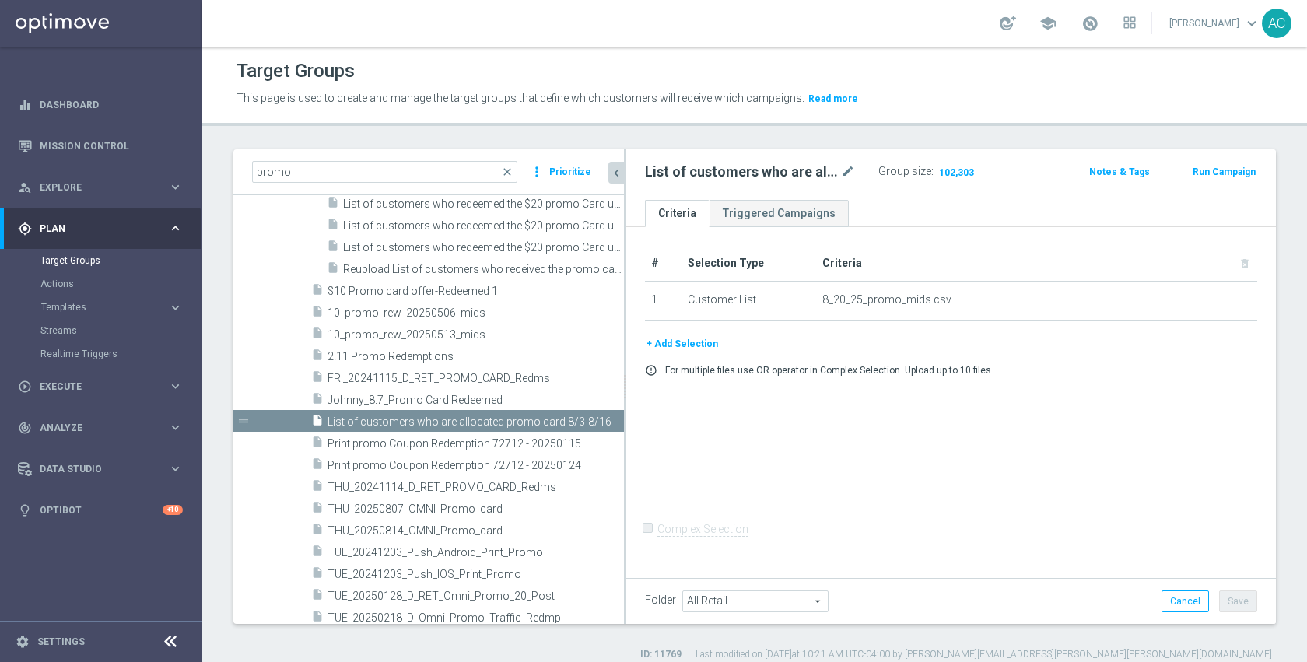
scroll to position [393, 0]
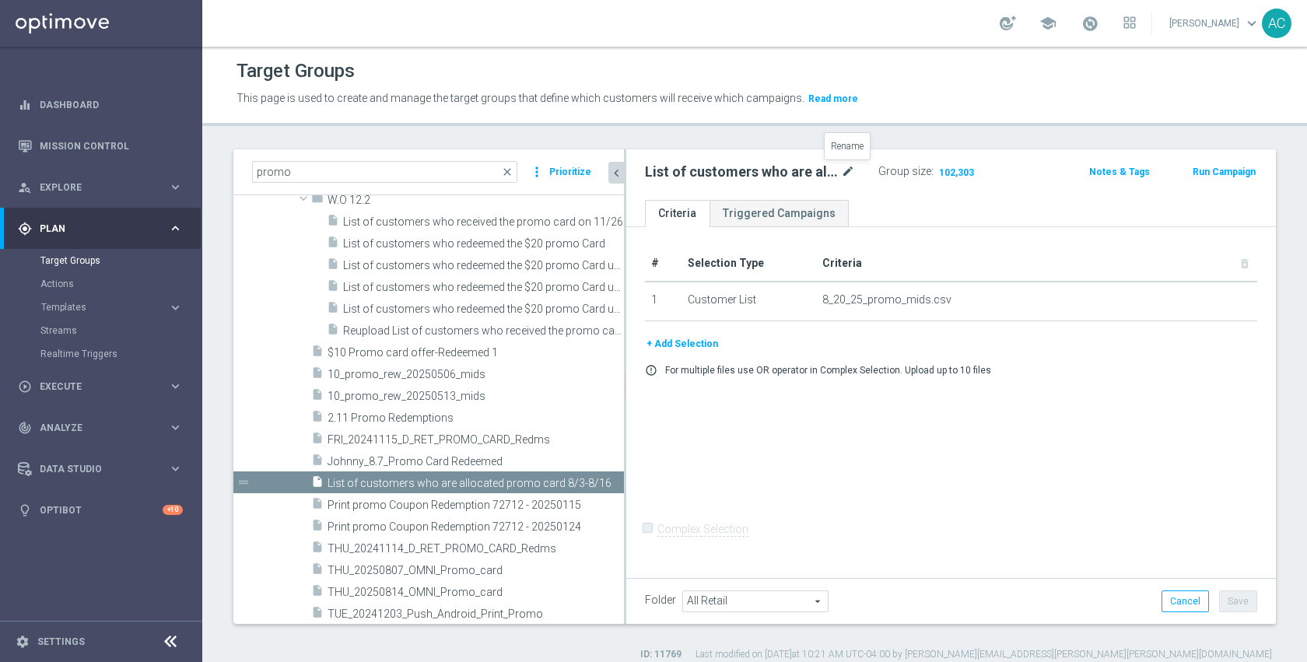
click at [848, 167] on icon "mode_edit" at bounding box center [848, 172] width 14 height 19
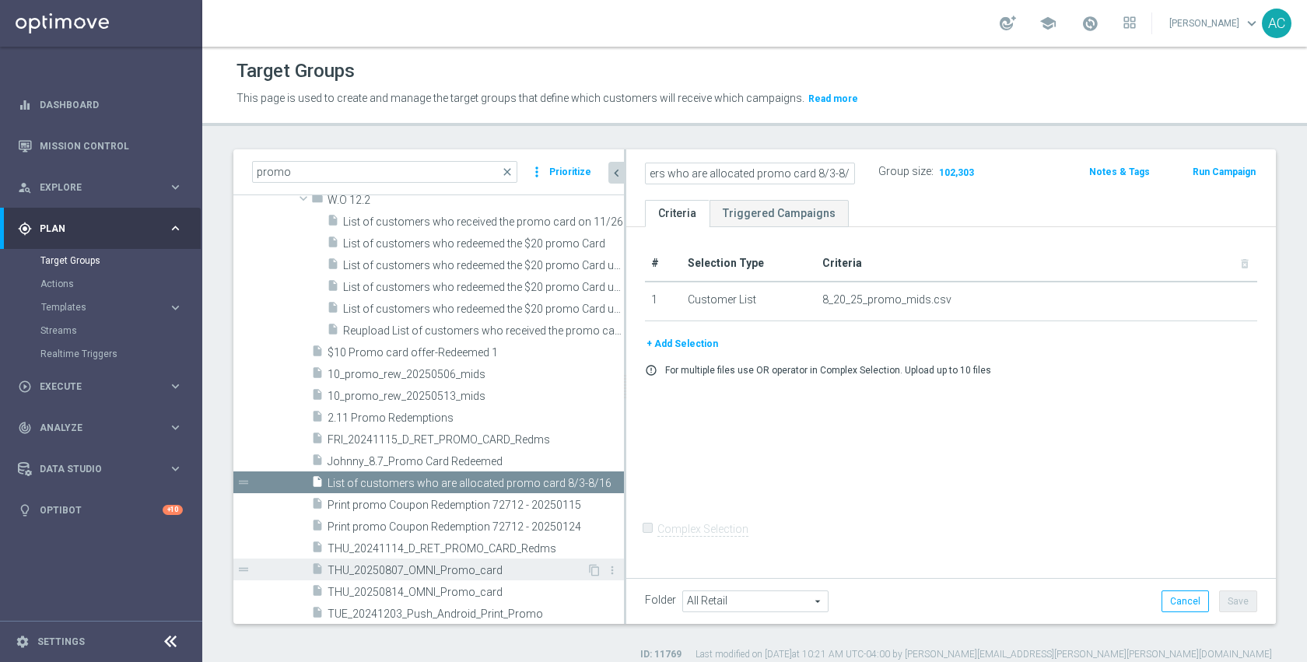
click at [484, 570] on span "THU_20250807_OMNI_Promo_card" at bounding box center [457, 570] width 259 height 13
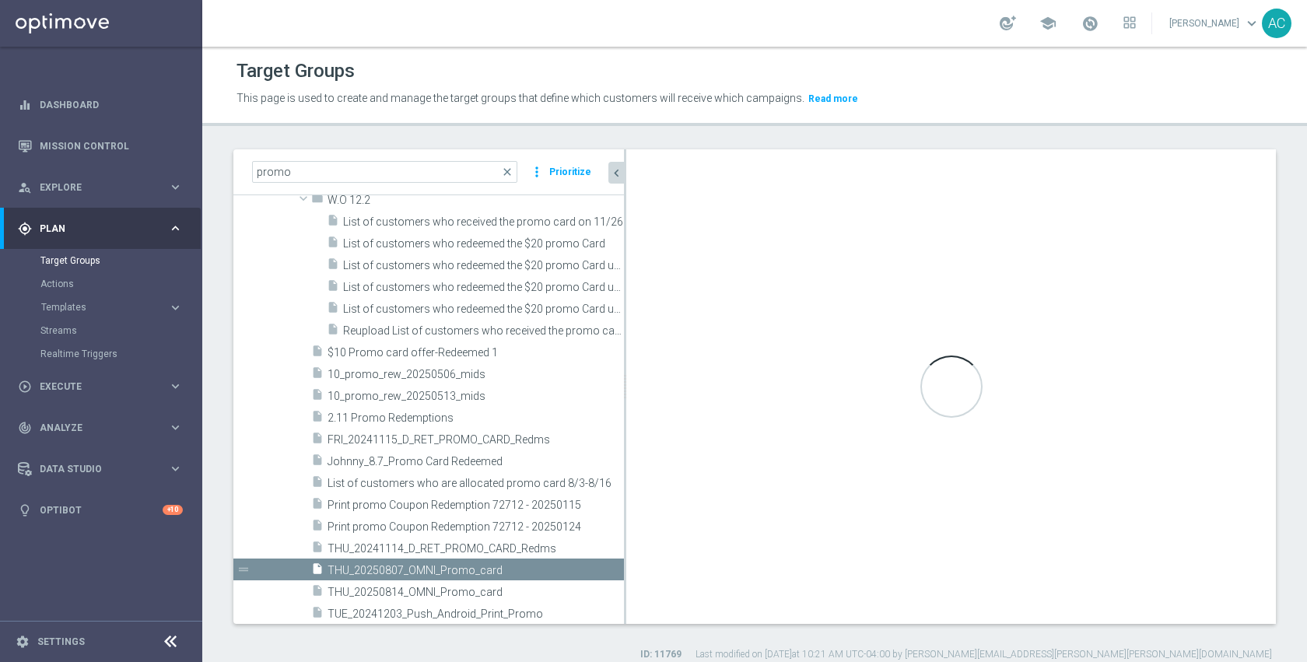
checkbox input "true"
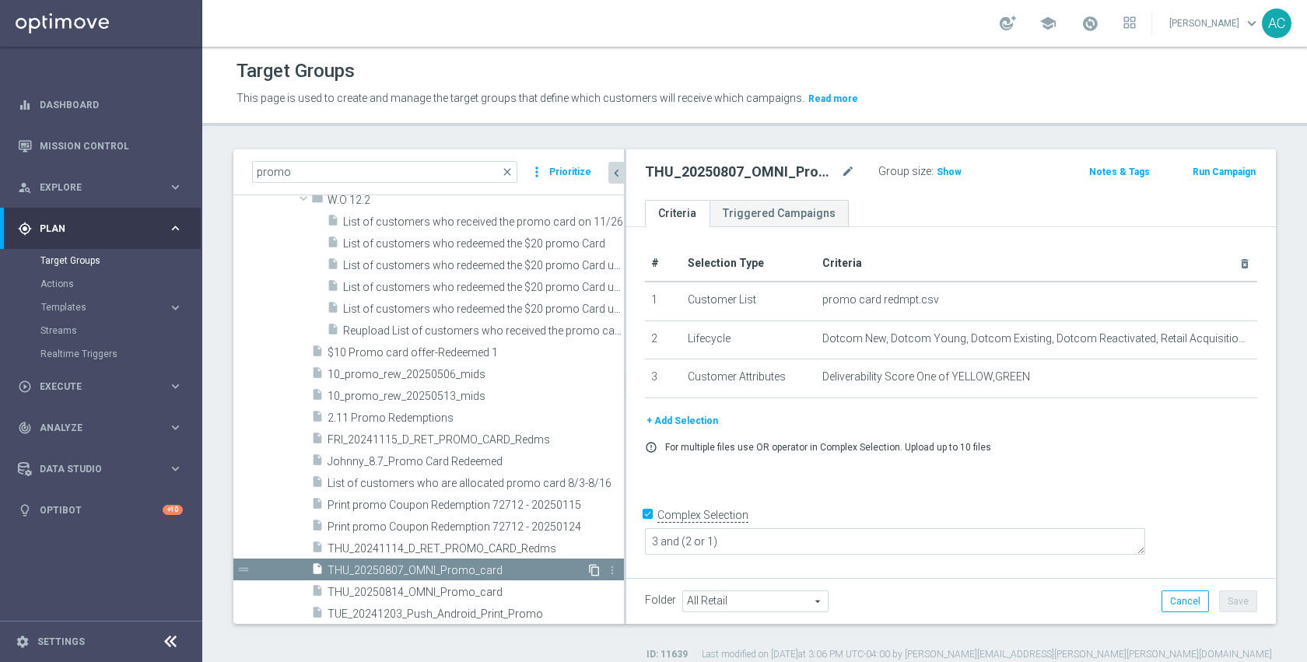
click at [588, 568] on icon "content_copy" at bounding box center [594, 570] width 12 height 12
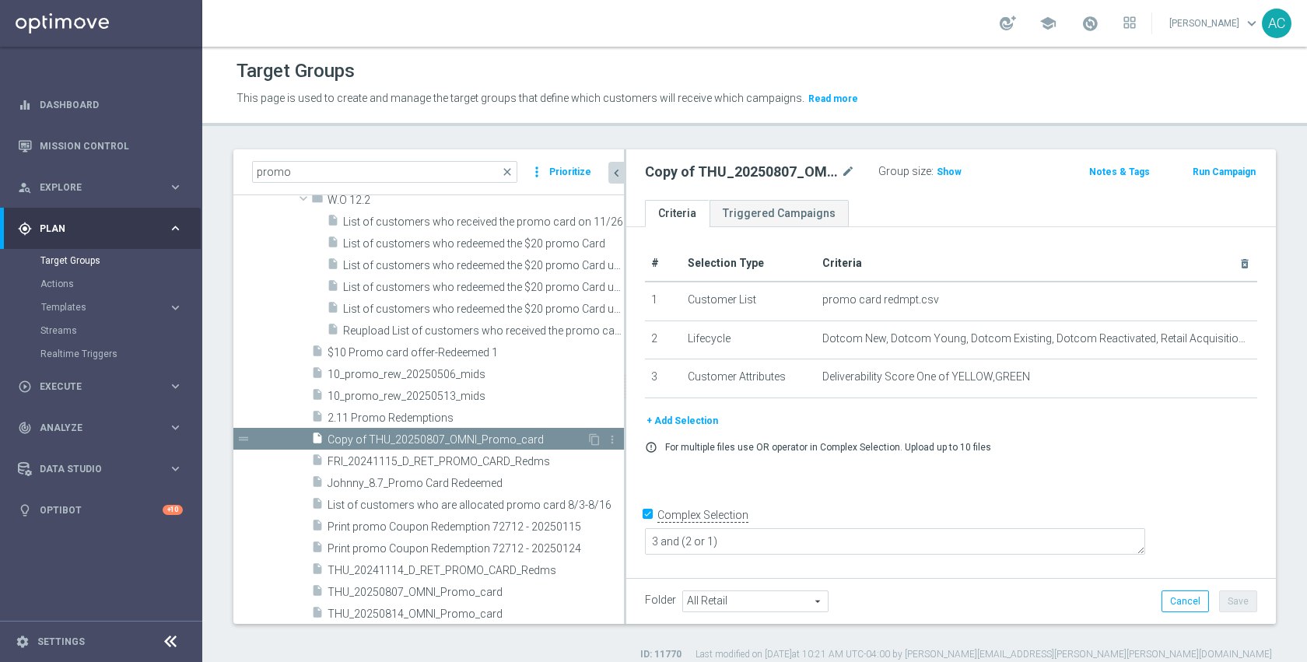
scroll to position [352, 0]
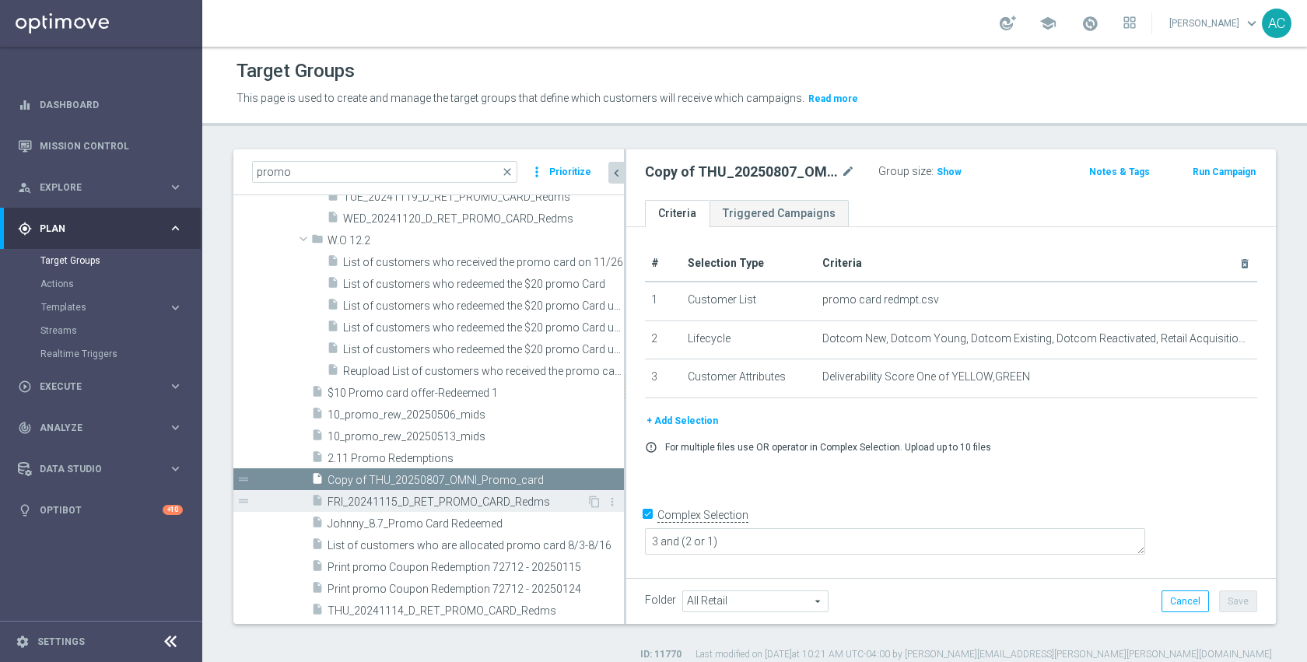
click at [517, 493] on div "insert_drive_file FRI_20241115_D_RET_PROMO_CARD_Redms" at bounding box center [448, 501] width 275 height 22
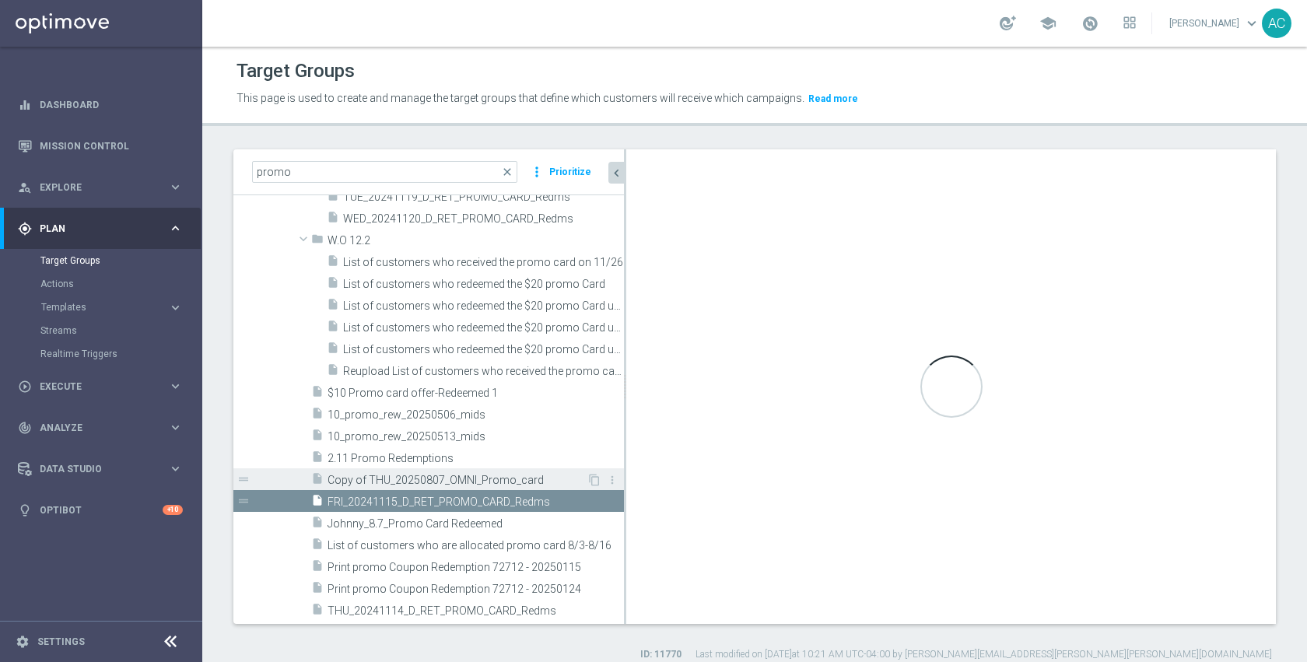
click at [521, 479] on span "Copy of THU_20250807_OMNI_Promo_card" at bounding box center [457, 480] width 259 height 13
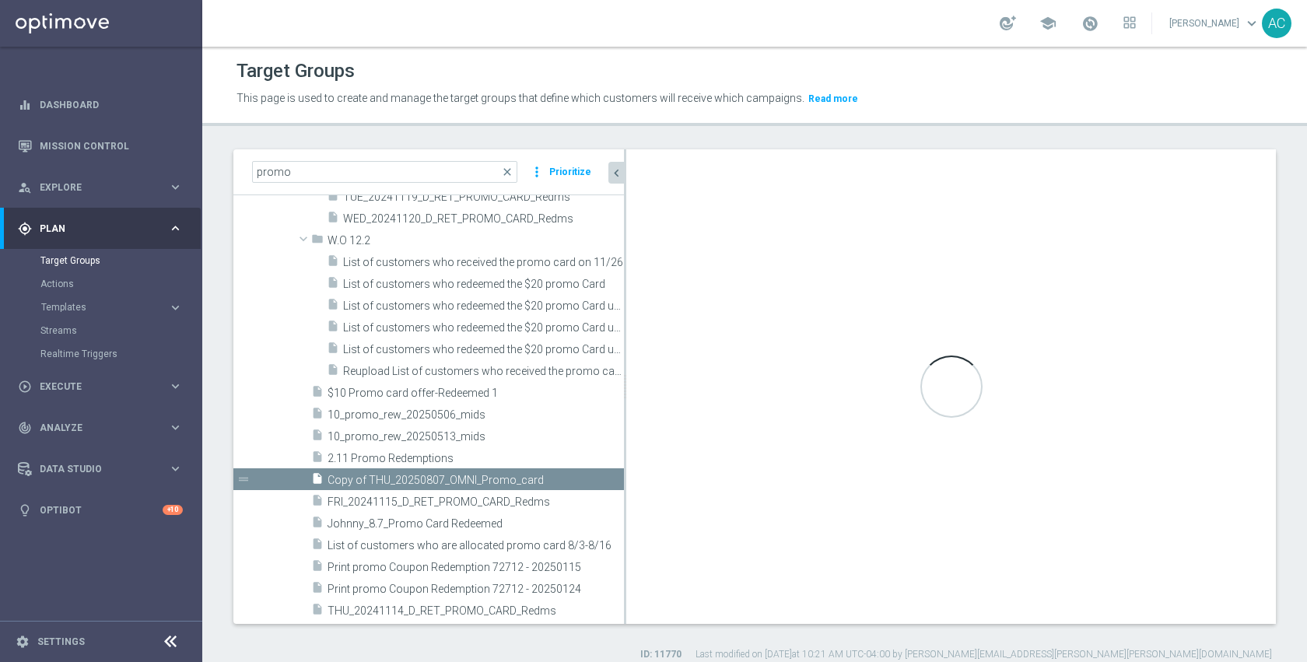
type textarea "3 and (2 or 1)"
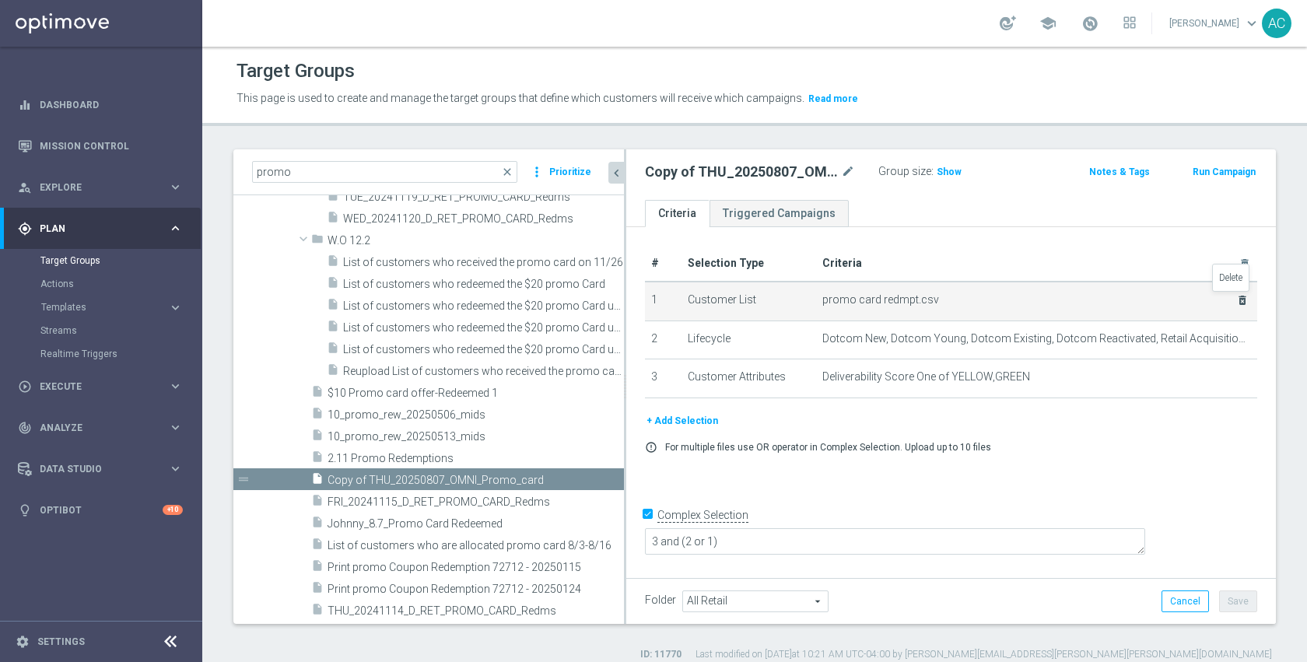
click at [1236, 298] on icon "delete_forever" at bounding box center [1242, 300] width 12 height 12
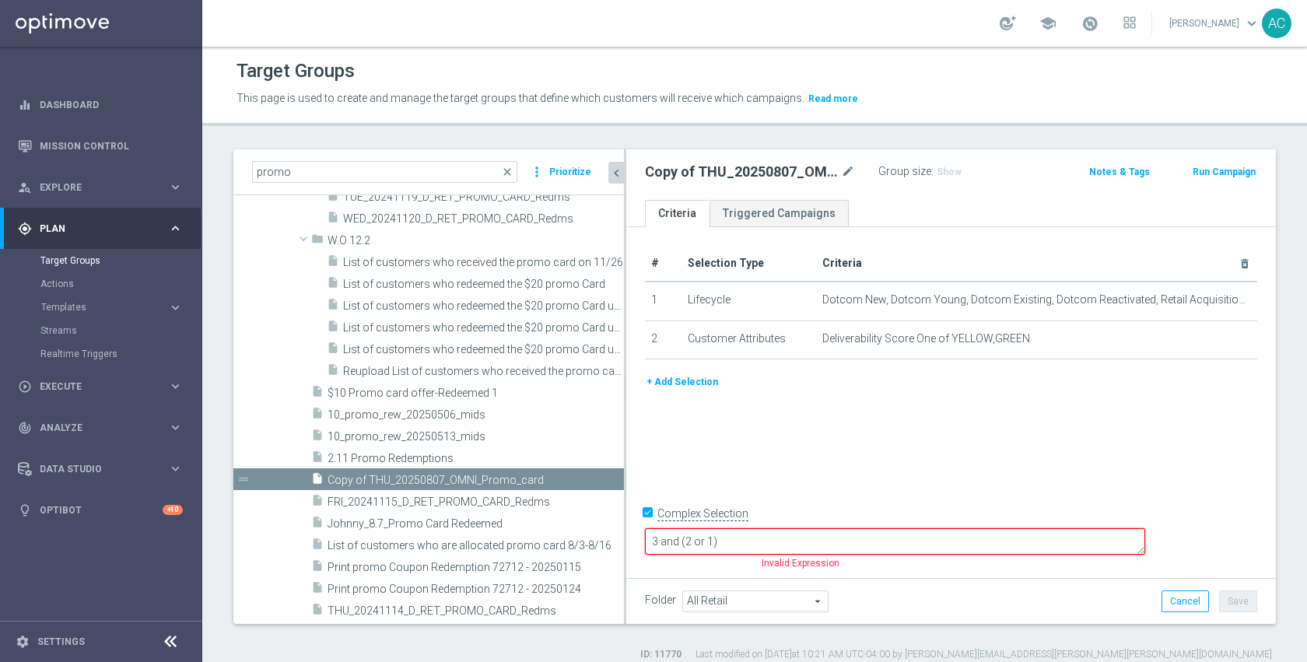
click at [693, 384] on button "+ Add Selection" at bounding box center [682, 382] width 75 height 17
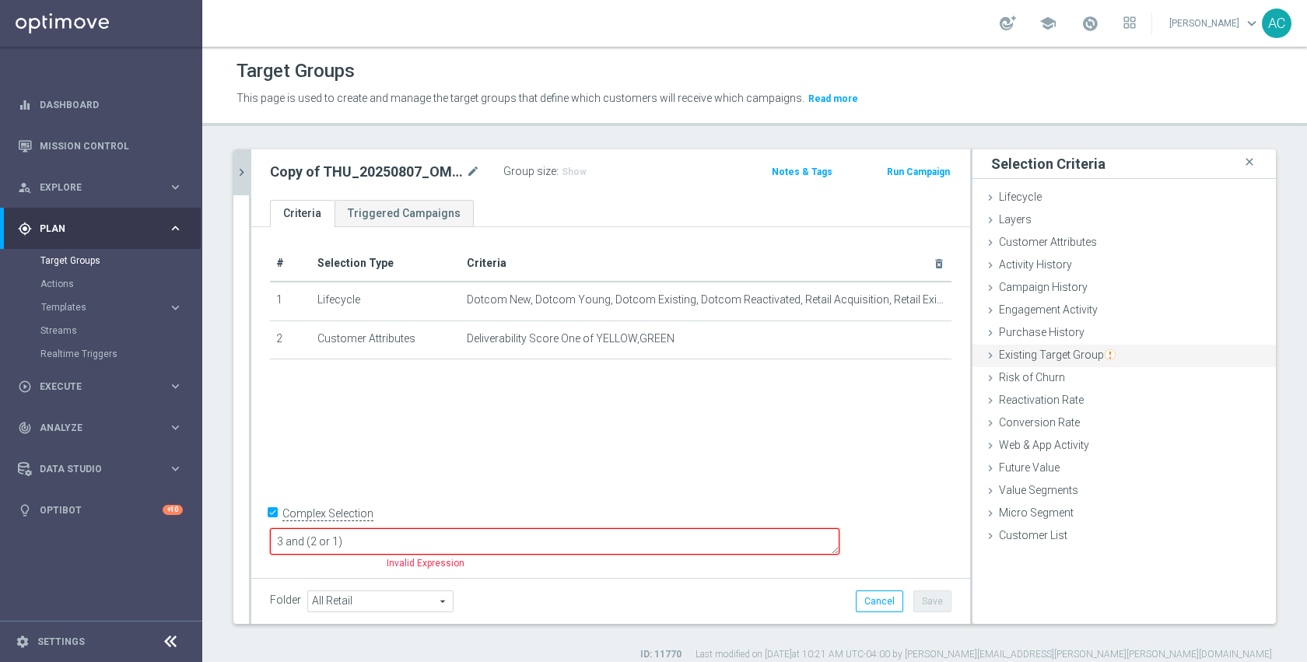
click at [1070, 359] on span "Existing Target Group" at bounding box center [1057, 355] width 117 height 12
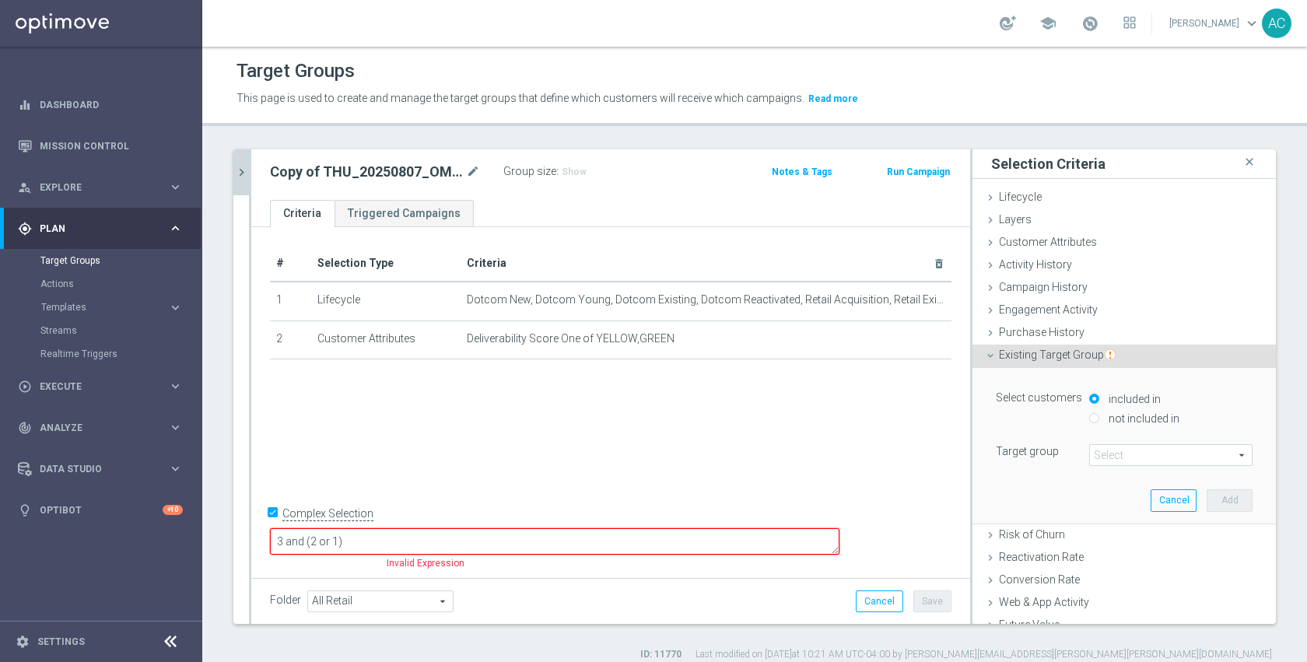
click at [1121, 455] on span at bounding box center [1171, 455] width 162 height 20
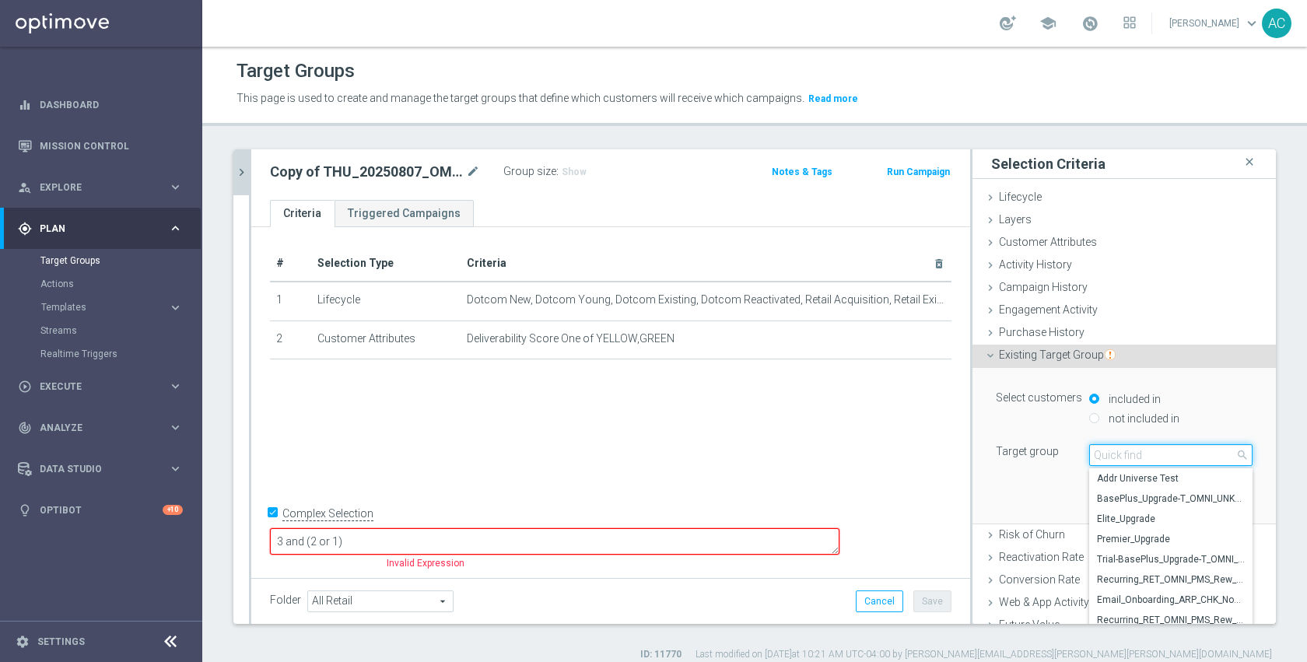
click at [1121, 455] on input "search" at bounding box center [1170, 455] width 163 height 22
paste input "List of customers who are allocated promo card 8/3-8/16"
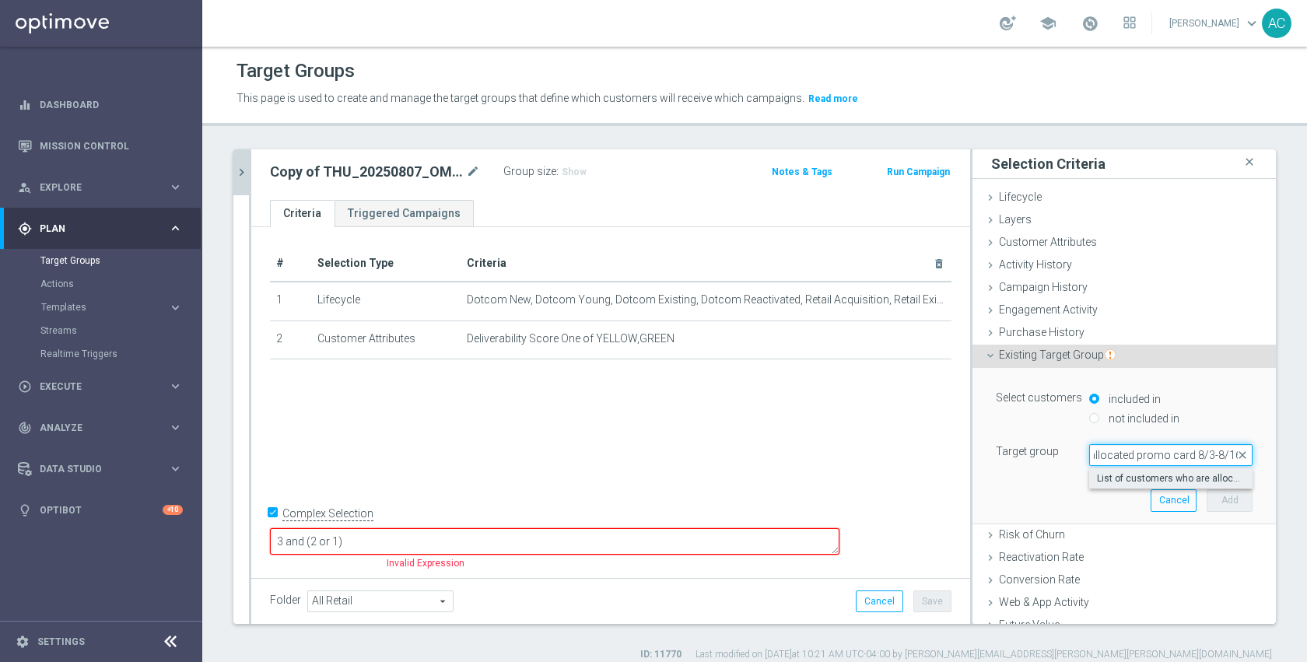
type input "List of customers who are allocated promo card 8/3-8/16"
click at [1120, 480] on span "List of customers who are allocated promo card 8/3-8/16" at bounding box center [1171, 478] width 148 height 12
type input "List of customers who are allocated promo card 8/3-8/16"
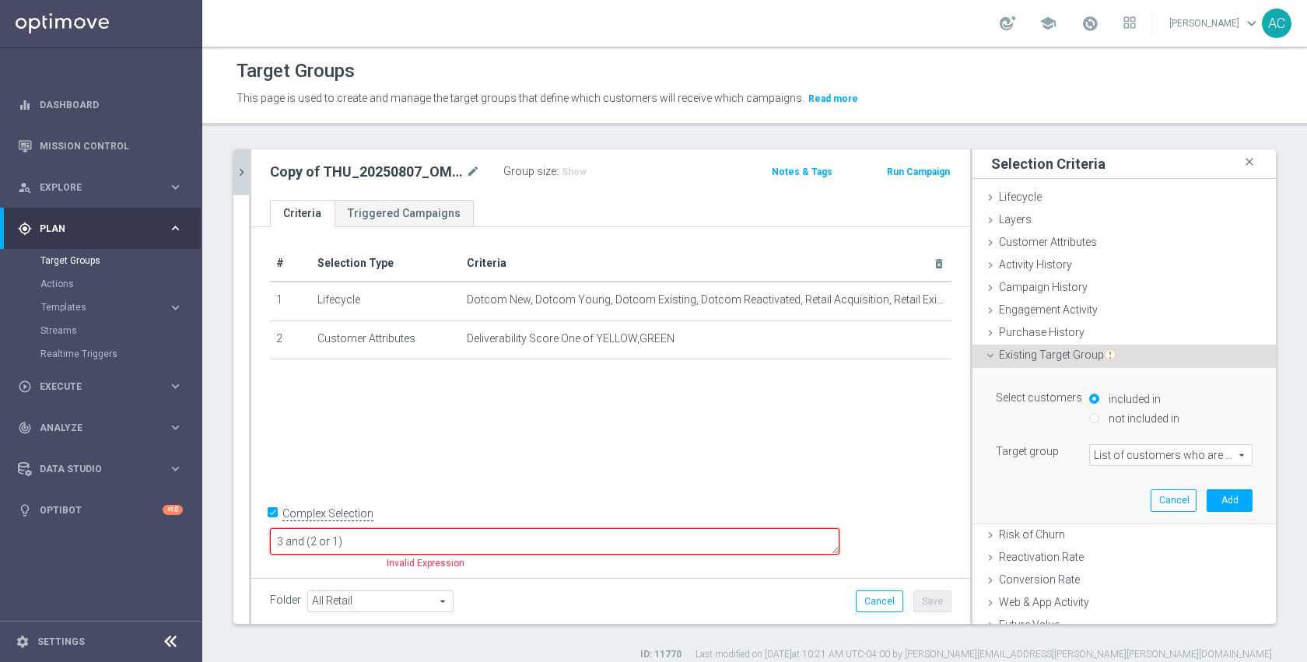
scroll to position [0, 0]
click at [1207, 499] on button "Add" at bounding box center [1230, 500] width 46 height 22
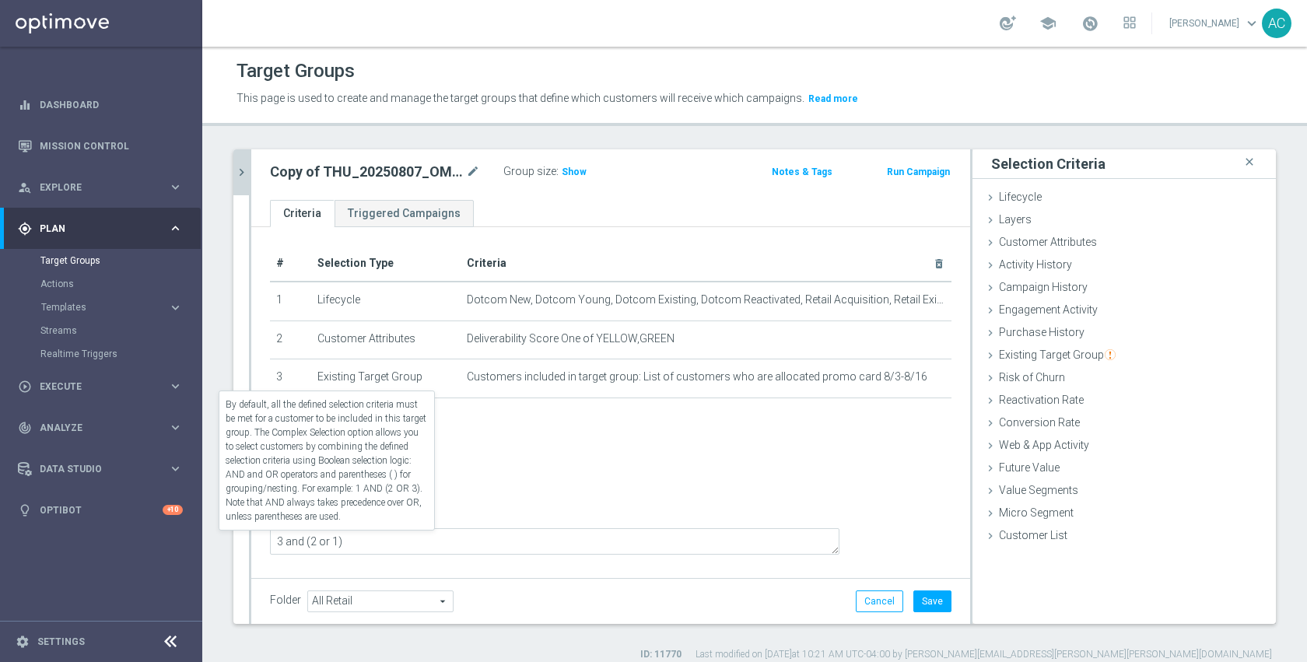
click at [338, 523] on label "Complex Selection" at bounding box center [327, 515] width 91 height 15
click at [280, 528] on input "Complex Selection" at bounding box center [275, 518] width 10 height 22
checkbox input "false"
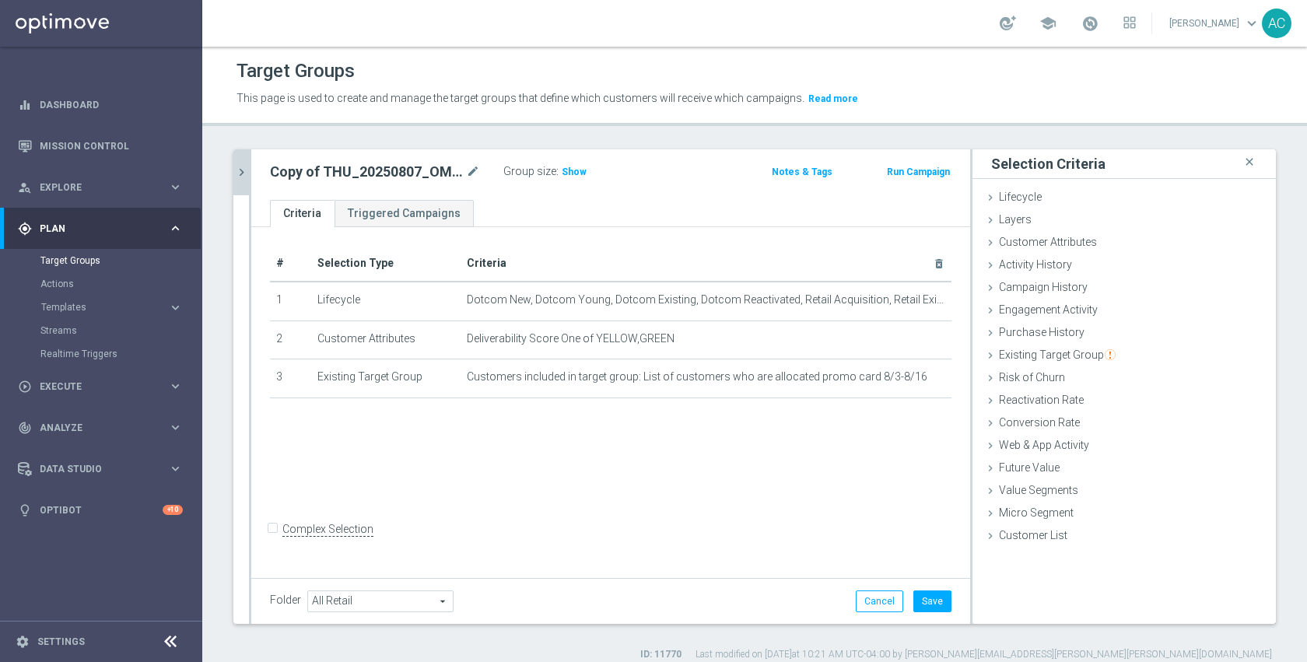
drag, startPoint x: 540, startPoint y: 472, endPoint x: 543, endPoint y: 464, distance: 9.1
click at [541, 472] on div "# Selection Type Criteria delete_forever 1 Lifecycle Dotcom New, Dotcom Young, …" at bounding box center [610, 400] width 719 height 347
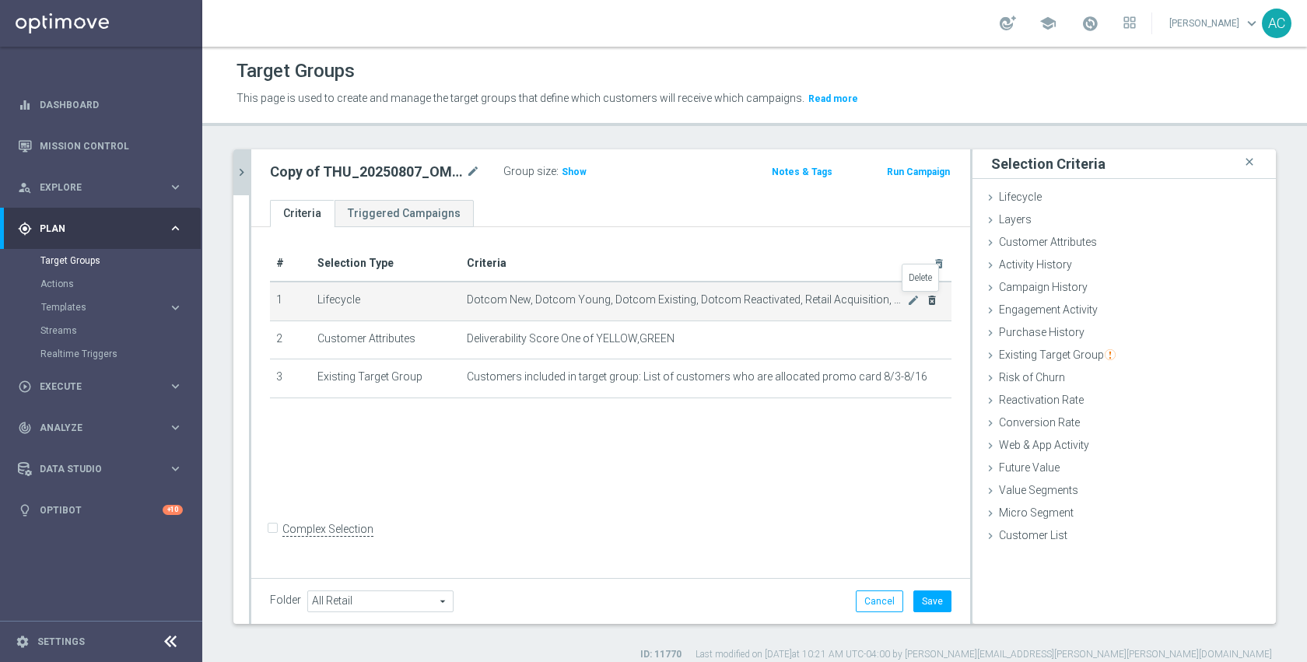
click at [926, 300] on icon "delete_forever" at bounding box center [932, 300] width 12 height 12
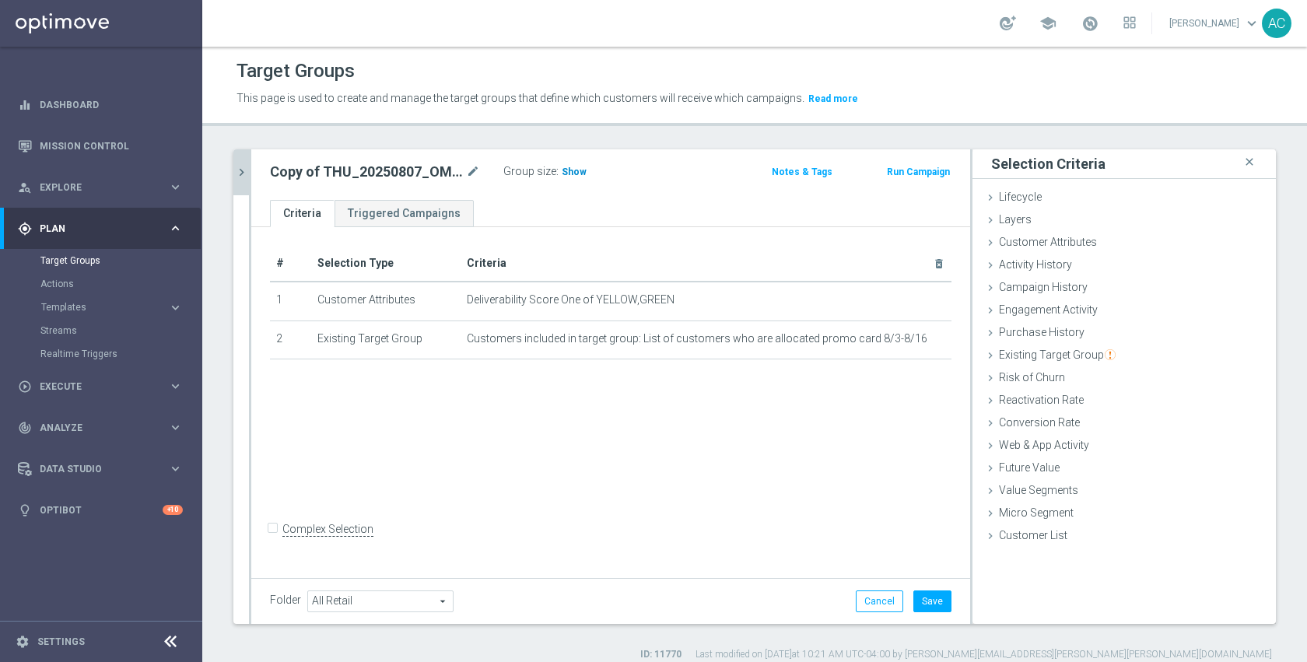
click at [581, 173] on span "Show" at bounding box center [574, 172] width 25 height 11
click at [468, 170] on icon "mode_edit" at bounding box center [473, 172] width 14 height 19
click at [415, 178] on input "Copy of THU_20250807_OMNI_Promo_card" at bounding box center [375, 174] width 210 height 22
click at [381, 174] on input "Copy of THU_20250807_OMNI_Promo_card" at bounding box center [375, 174] width 210 height 22
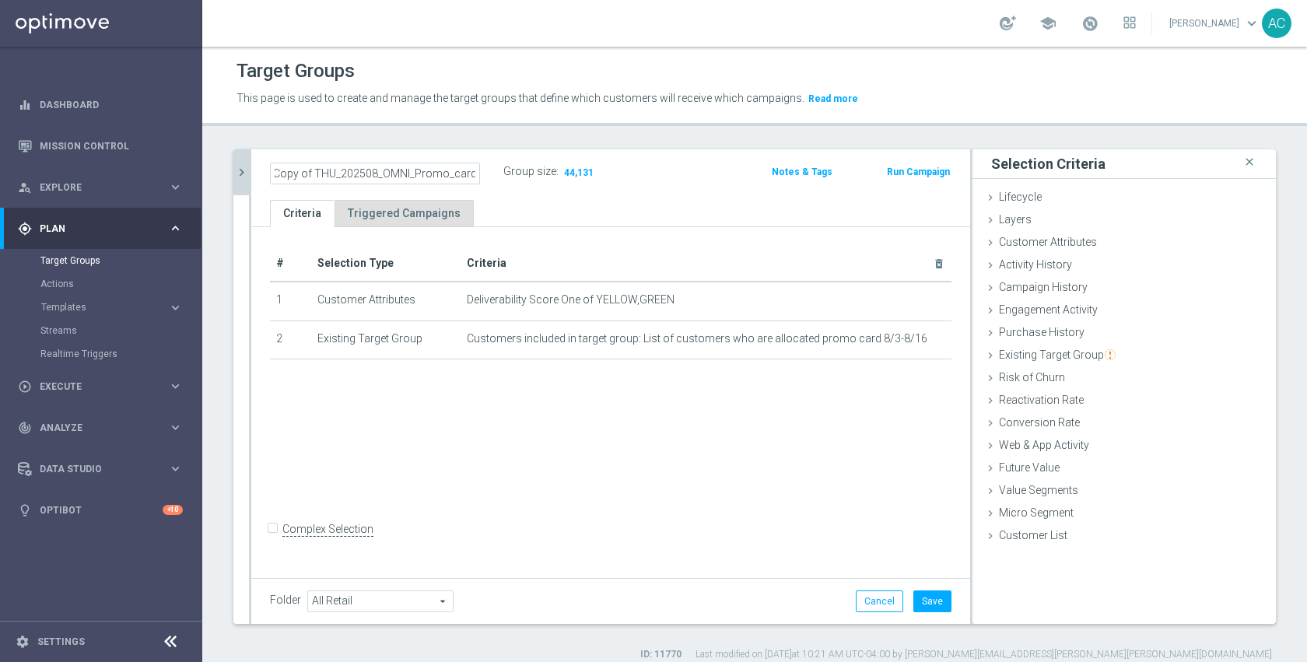
scroll to position [0, 0]
type input "THU_20250821_OMNI_Promo_card"
click at [710, 455] on div "# Selection Type Criteria delete_forever 1 Customer Attributes Deliverability S…" at bounding box center [610, 400] width 719 height 347
click at [917, 598] on button "Save" at bounding box center [933, 602] width 38 height 22
click at [819, 493] on div "# Selection Type Criteria delete_forever 1 Customer Attributes Deliverability S…" at bounding box center [610, 400] width 719 height 347
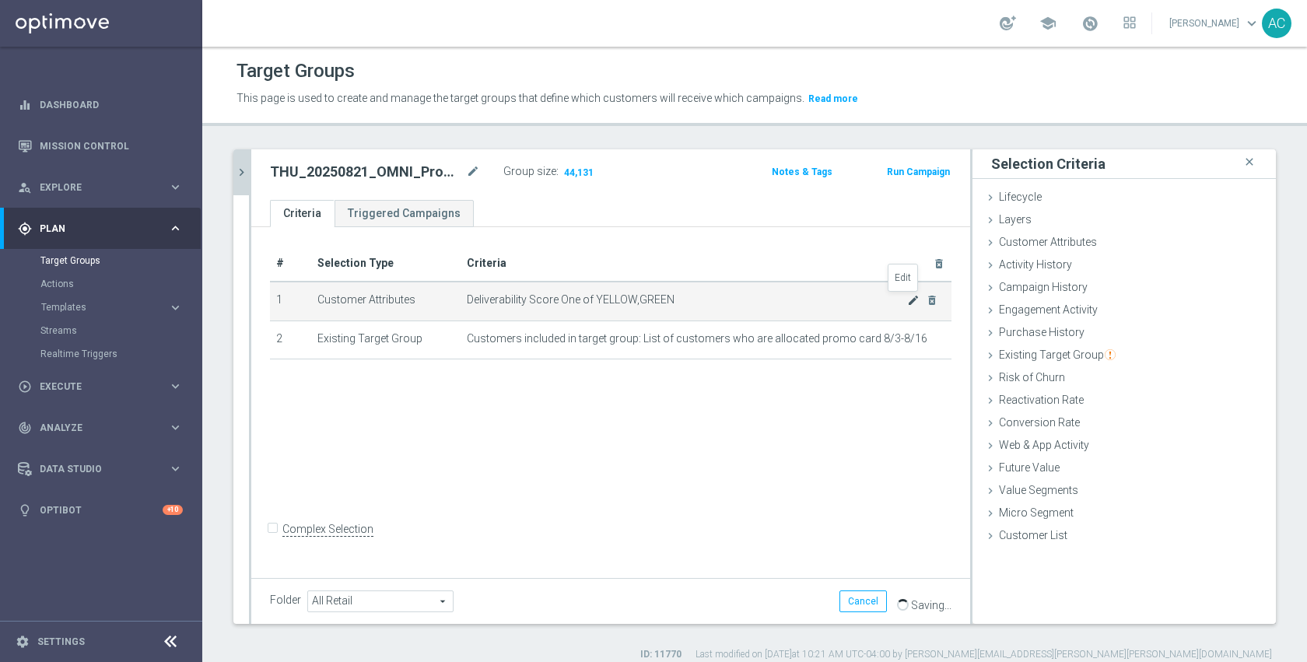
click at [907, 301] on icon "mode_edit" at bounding box center [913, 300] width 12 height 12
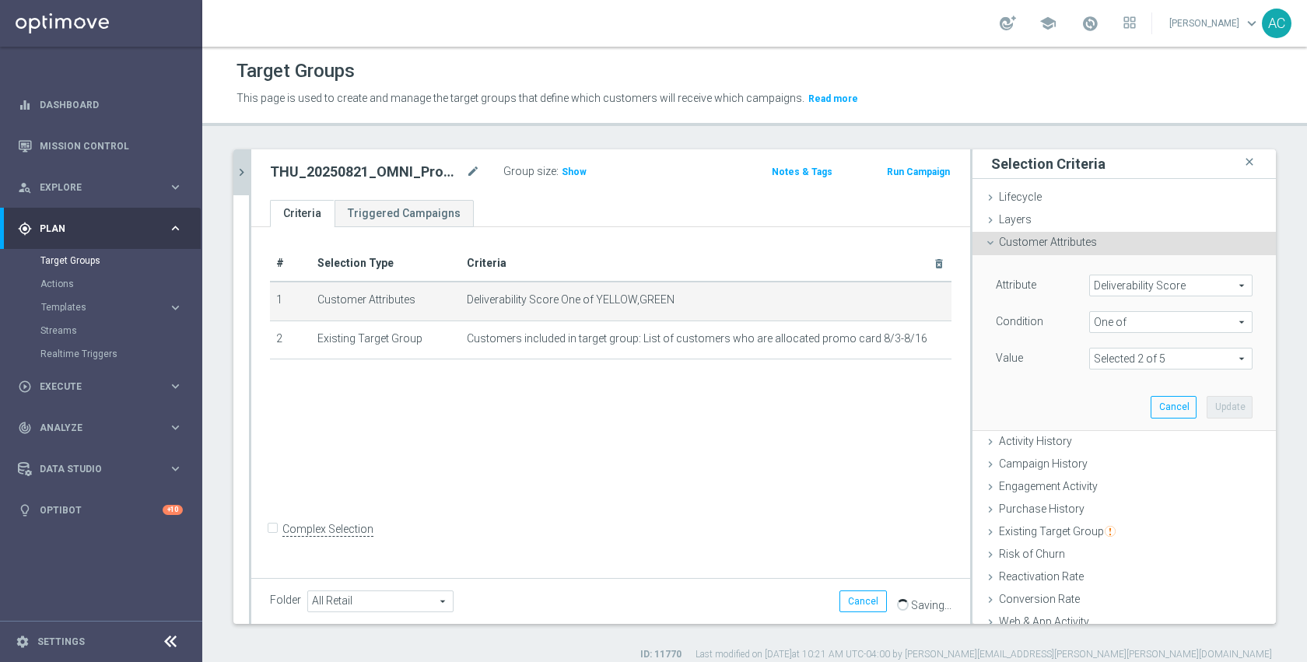
click at [1121, 356] on span at bounding box center [1171, 359] width 162 height 20
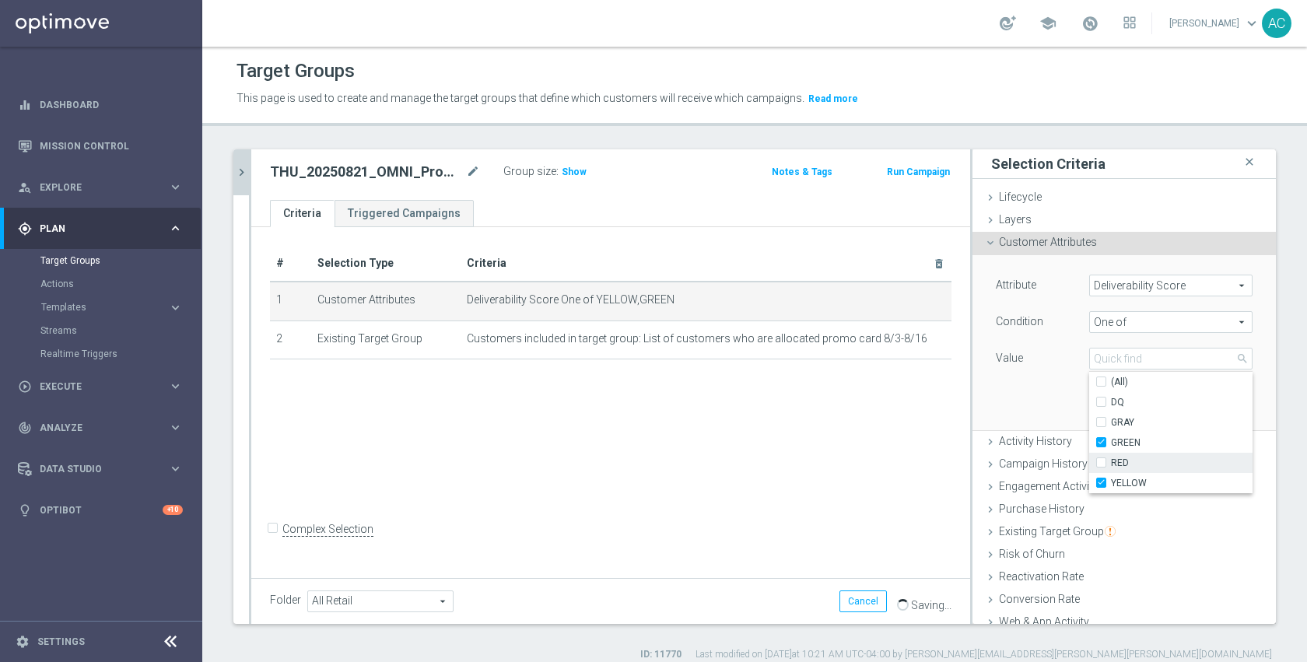
click at [1120, 467] on span "RED" at bounding box center [1182, 463] width 142 height 12
click at [1111, 467] on input "RED" at bounding box center [1106, 463] width 10 height 10
checkbox input "true"
type input "Selected 3 of 5"
click at [1036, 389] on div "Attribute Deliverability Score Deliverability Score arrow_drop_down search Cond…" at bounding box center [1124, 342] width 280 height 174
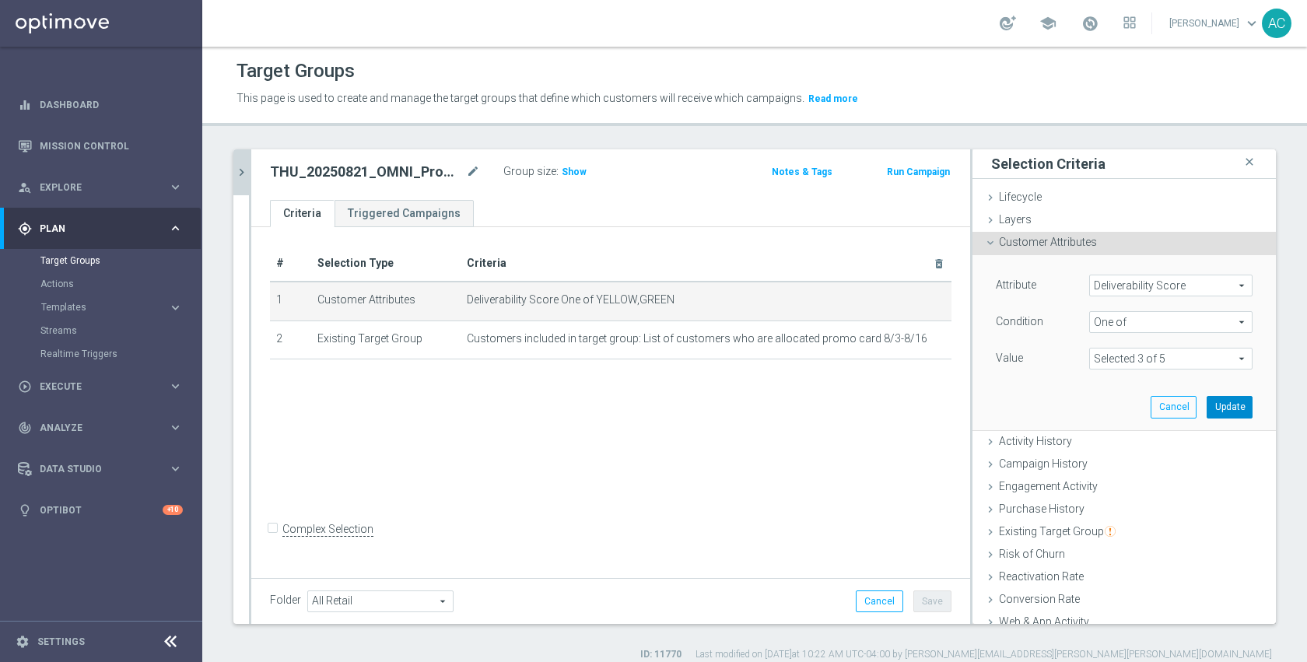
click at [1213, 403] on button "Update" at bounding box center [1230, 407] width 46 height 22
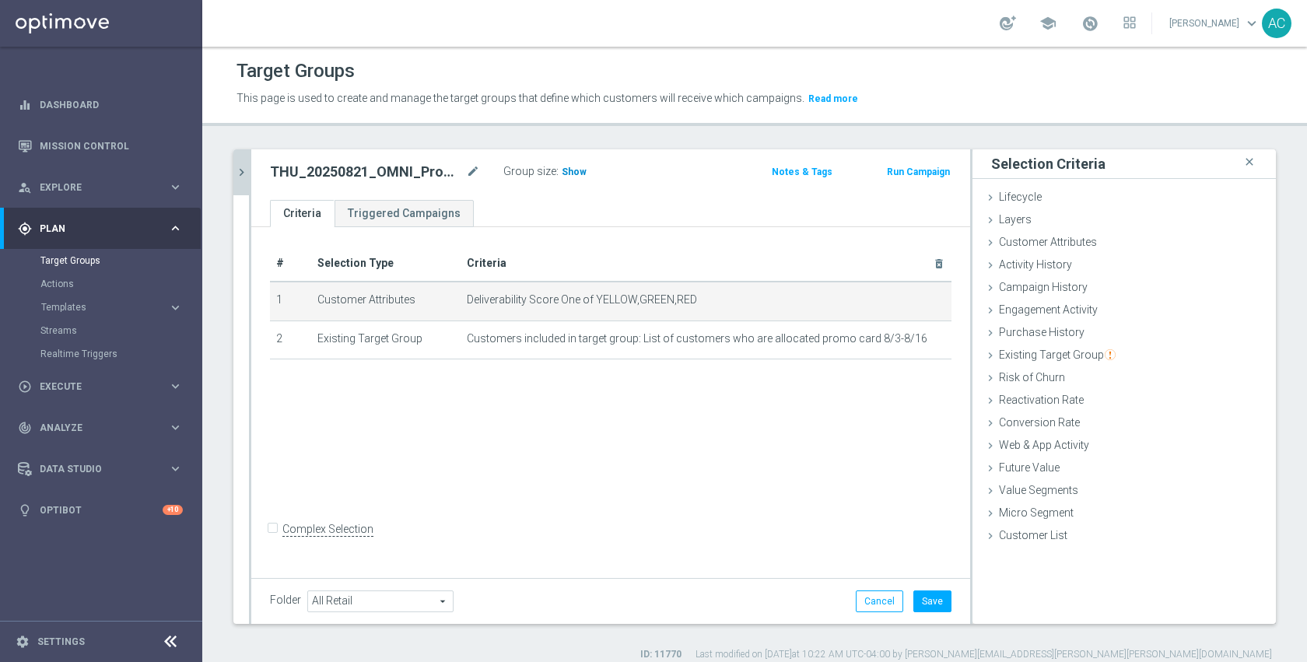
click at [575, 169] on span "Show" at bounding box center [574, 172] width 25 height 11
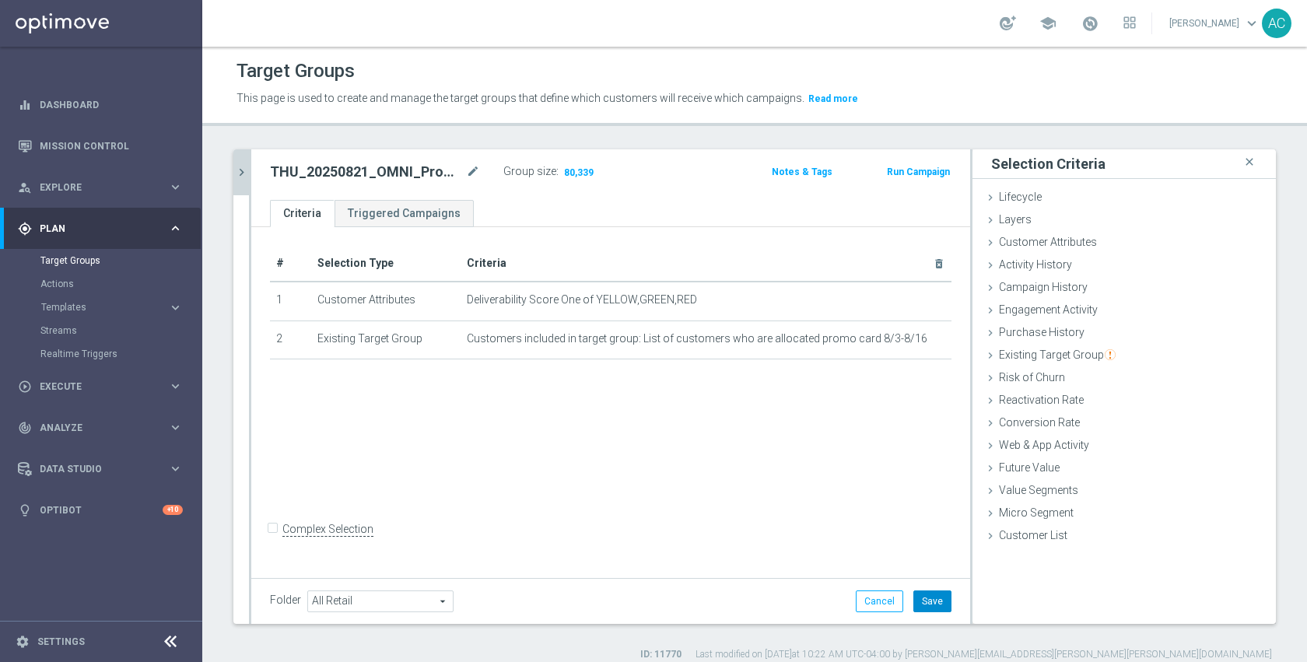
click at [923, 598] on button "Save" at bounding box center [933, 602] width 38 height 22
click at [471, 173] on icon "mode_edit" at bounding box center [473, 172] width 14 height 19
click at [446, 167] on h2 "THU_20250821_OMNI_Promo_card" at bounding box center [366, 172] width 193 height 19
click at [468, 170] on icon "mode_edit" at bounding box center [473, 172] width 14 height 19
click at [679, 458] on div "# Selection Type Criteria delete_forever 1 Customer Attributes Deliverability S…" at bounding box center [610, 400] width 719 height 347
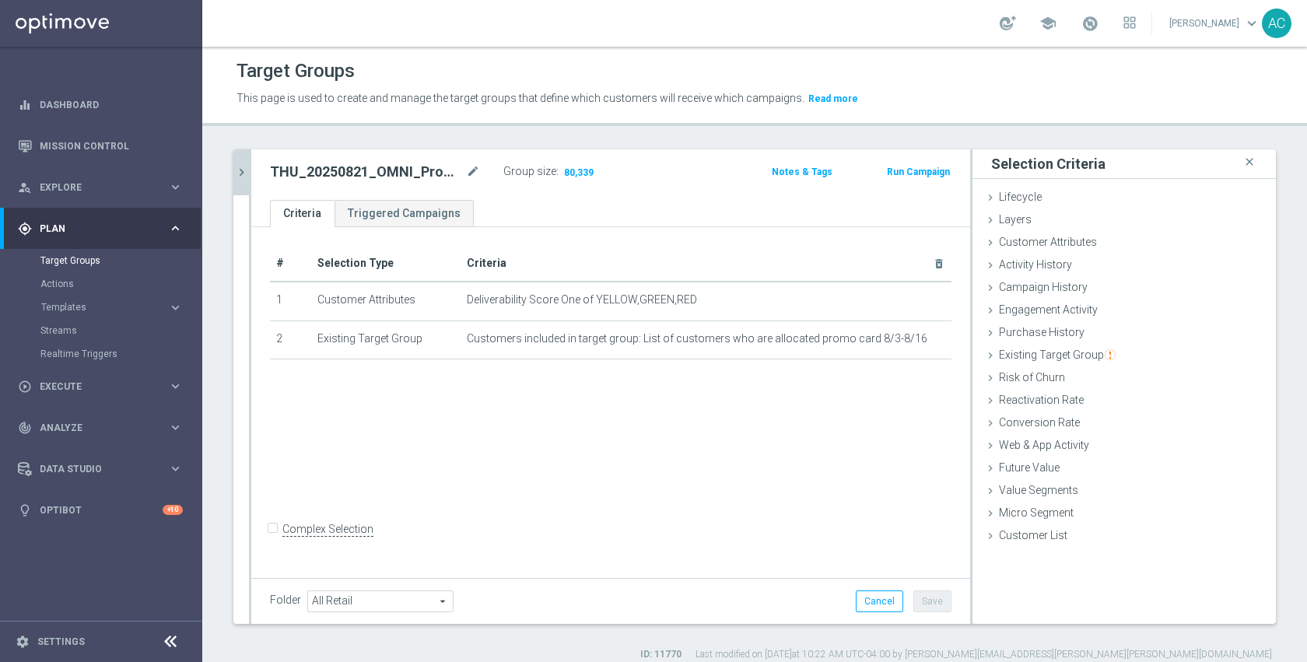
click at [247, 186] on button "chevron_right" at bounding box center [241, 172] width 16 height 46
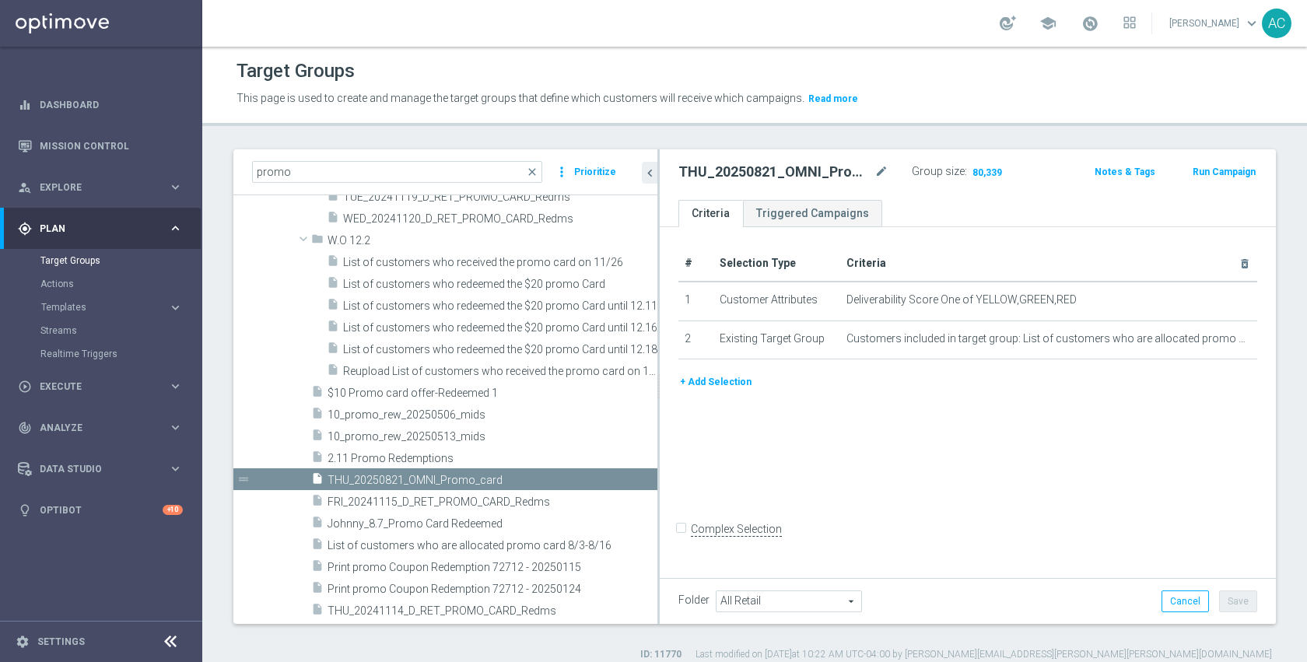
drag, startPoint x: 538, startPoint y: 399, endPoint x: 663, endPoint y: 401, distance: 125.3
click at [662, 401] on as-split "promo close more_vert Prioritize Customer Target Groups library_add create_new_…" at bounding box center [754, 386] width 1043 height 475
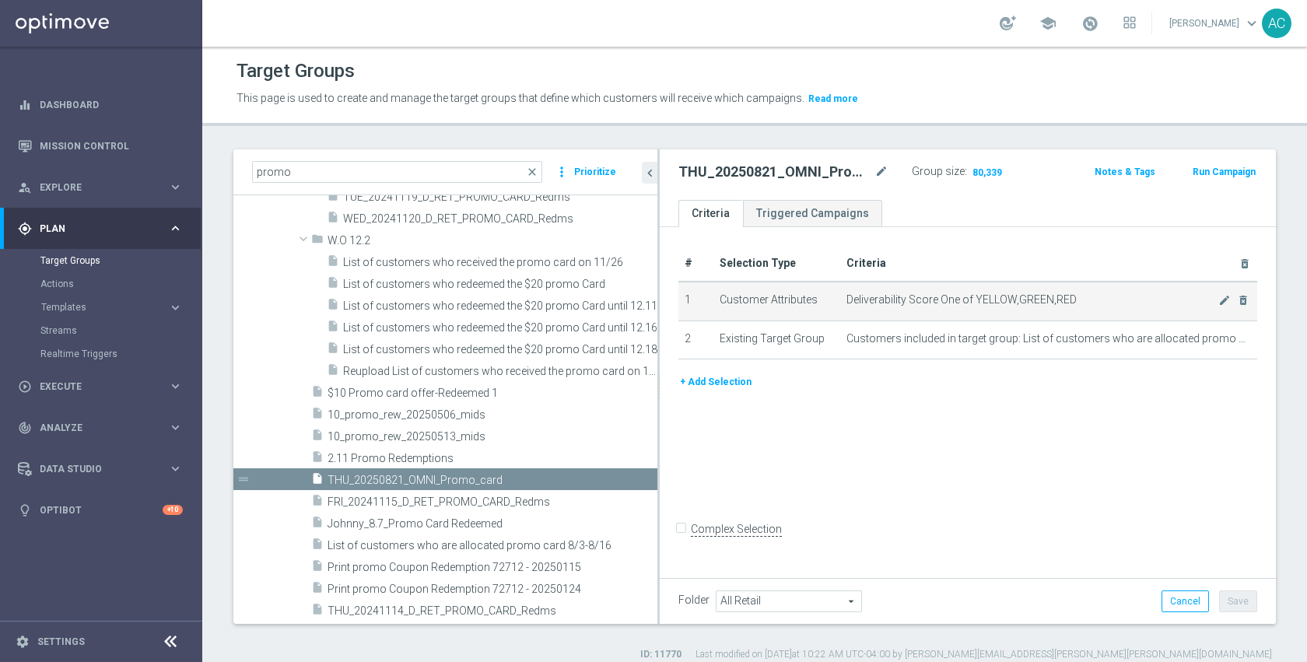
drag, startPoint x: 658, startPoint y: 310, endPoint x: 724, endPoint y: 307, distance: 67.0
click at [724, 307] on as-split "promo close more_vert Prioritize Customer Target Groups library_add create_new_…" at bounding box center [754, 386] width 1043 height 475
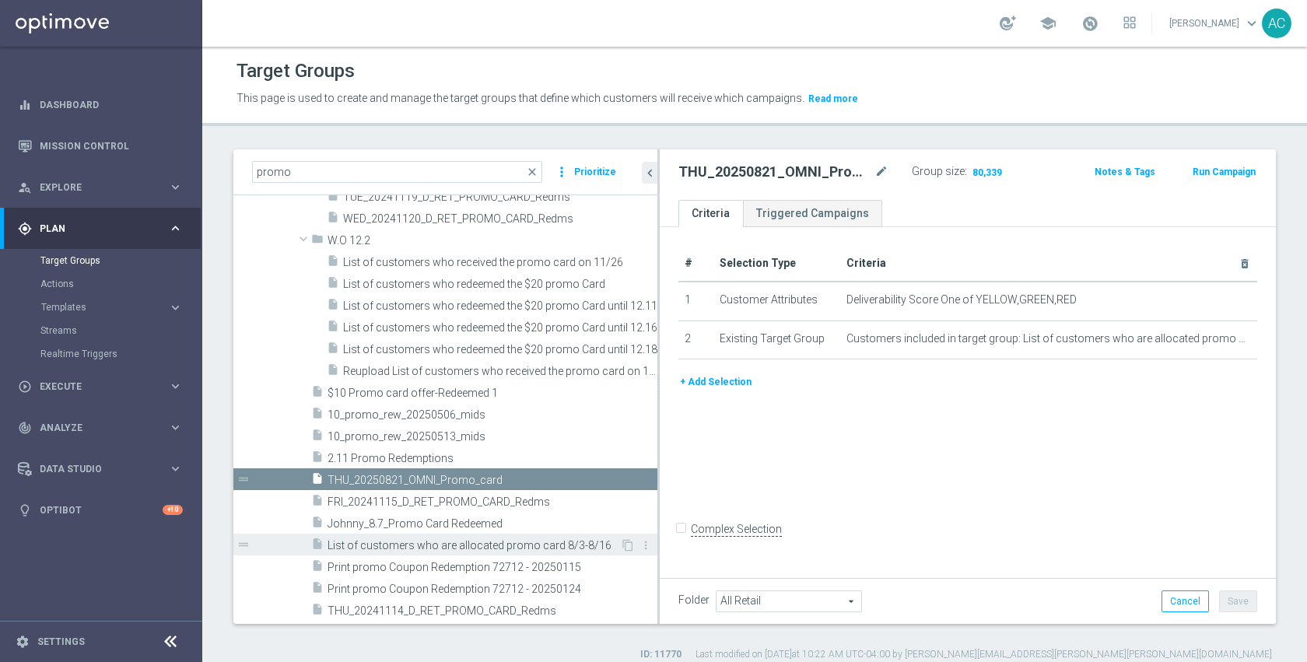
click at [475, 548] on span "List of customers who are allocated promo card 8/3-8/16" at bounding box center [474, 545] width 293 height 13
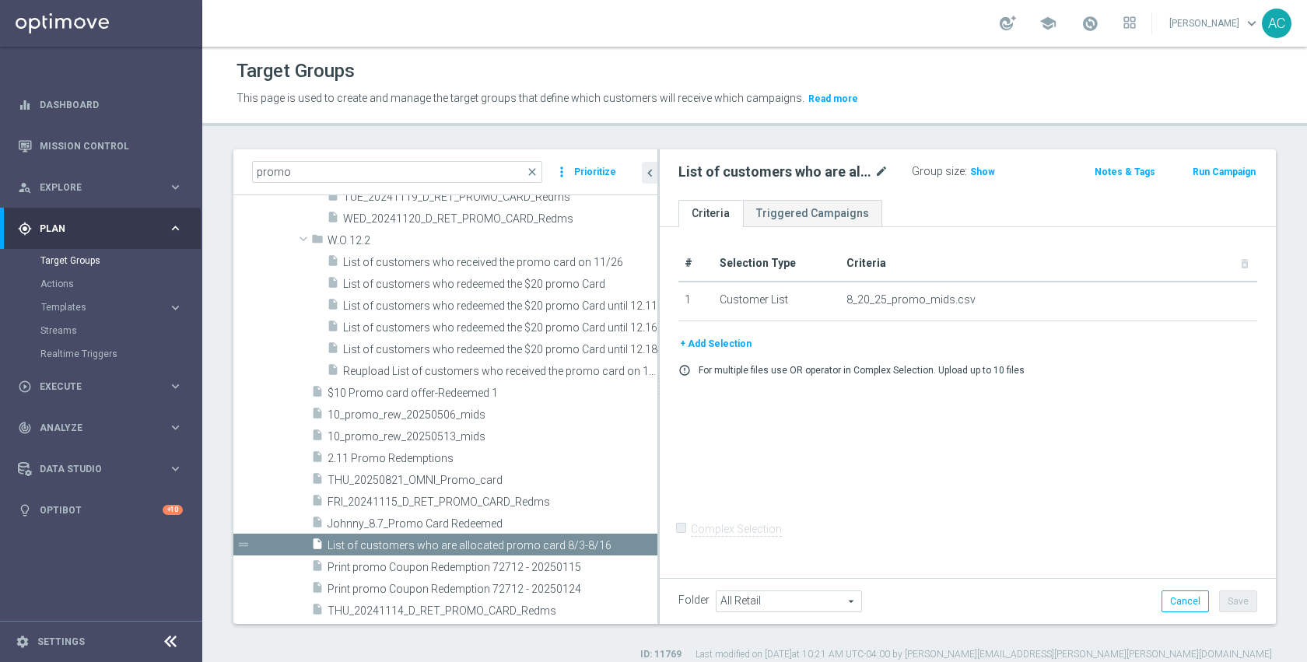
click at [882, 172] on icon "mode_edit" at bounding box center [882, 172] width 14 height 19
